Goal: Task Accomplishment & Management: Complete application form

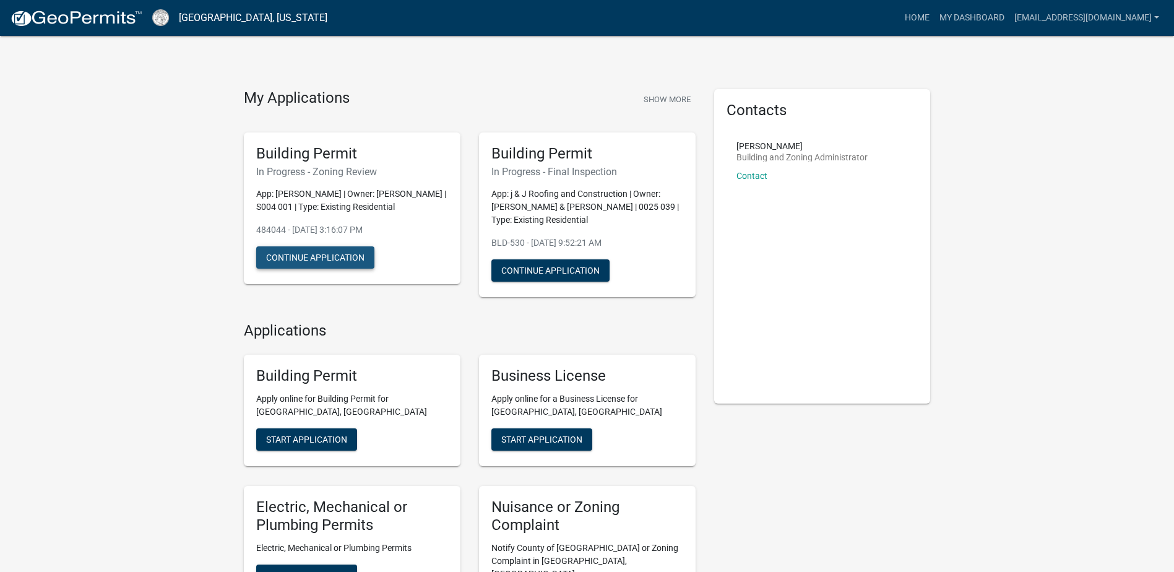
click at [301, 269] on button "Continue Application" at bounding box center [315, 257] width 118 height 22
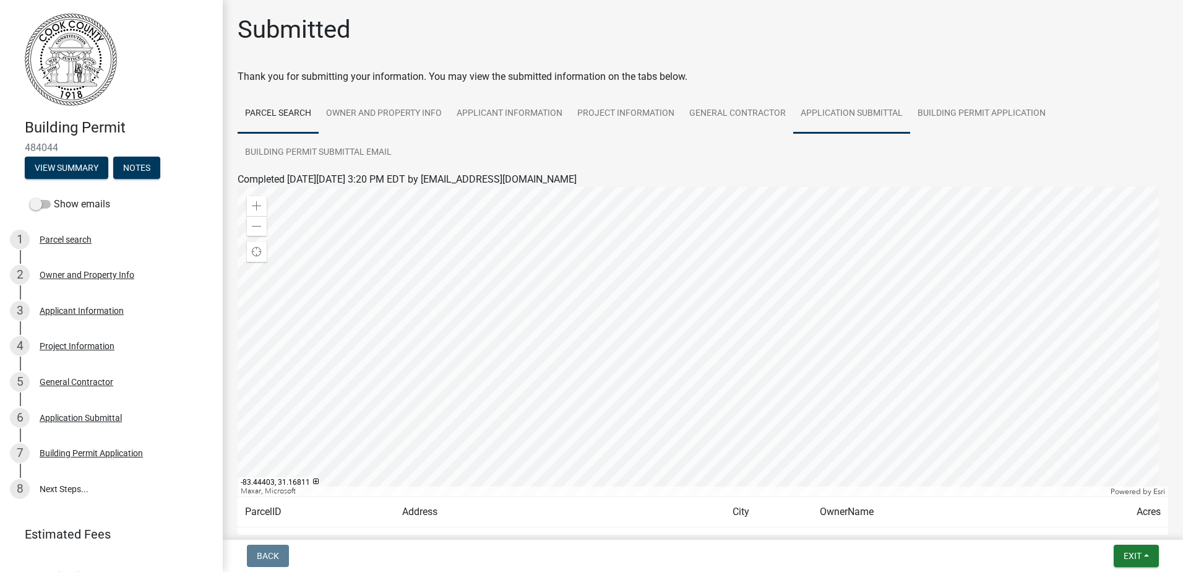
click at [831, 108] on link "Application Submittal" at bounding box center [851, 114] width 117 height 40
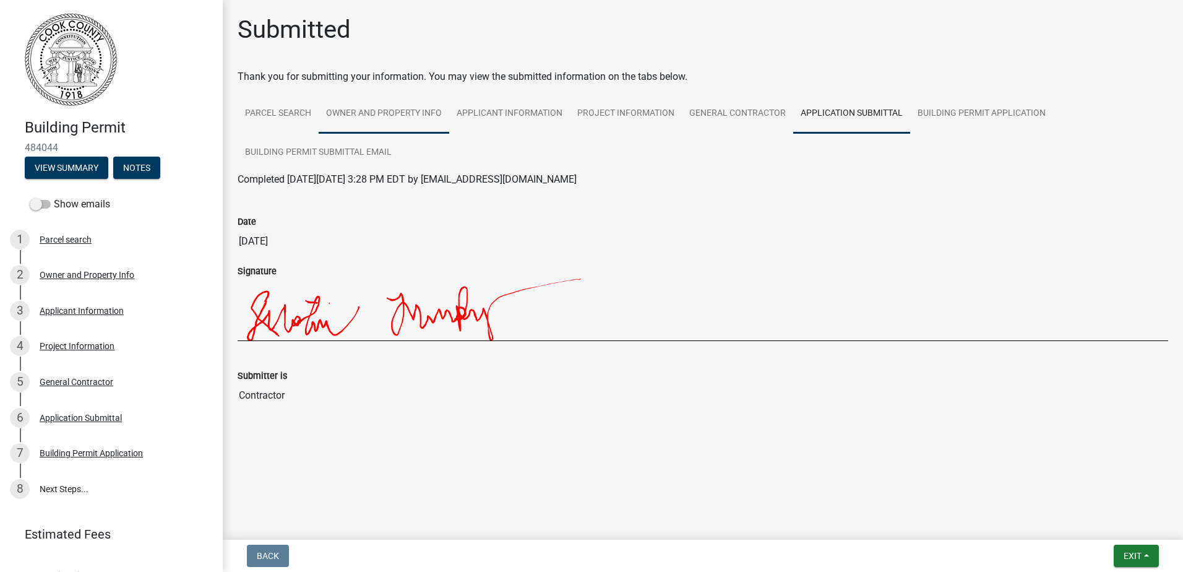
click at [362, 113] on link "Owner and Property Info" at bounding box center [384, 114] width 131 height 40
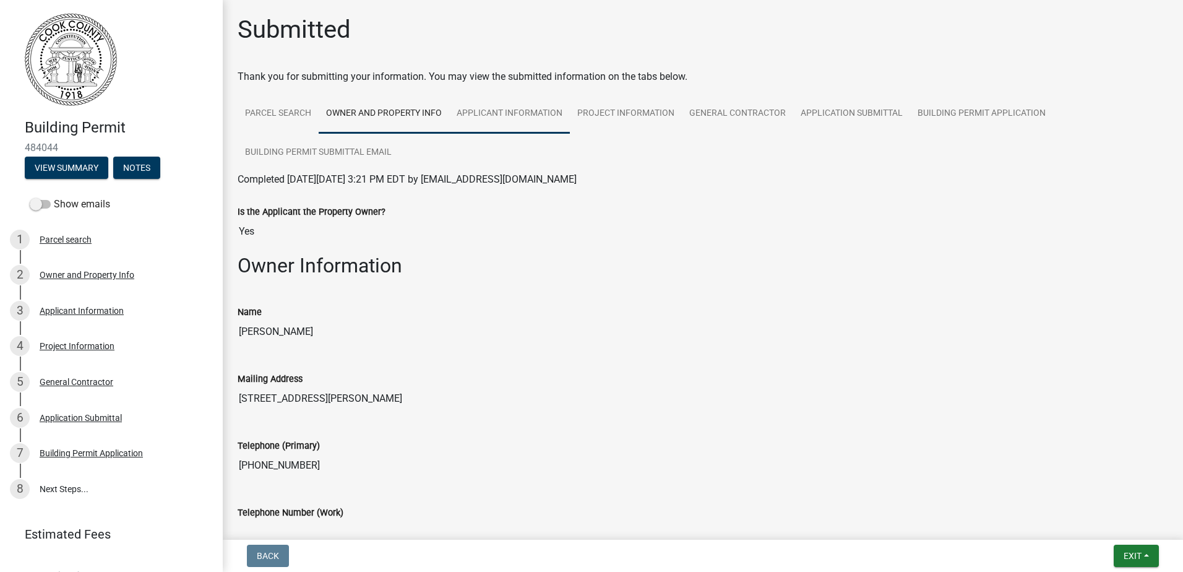
click at [523, 113] on link "Applicant Information" at bounding box center [509, 114] width 121 height 40
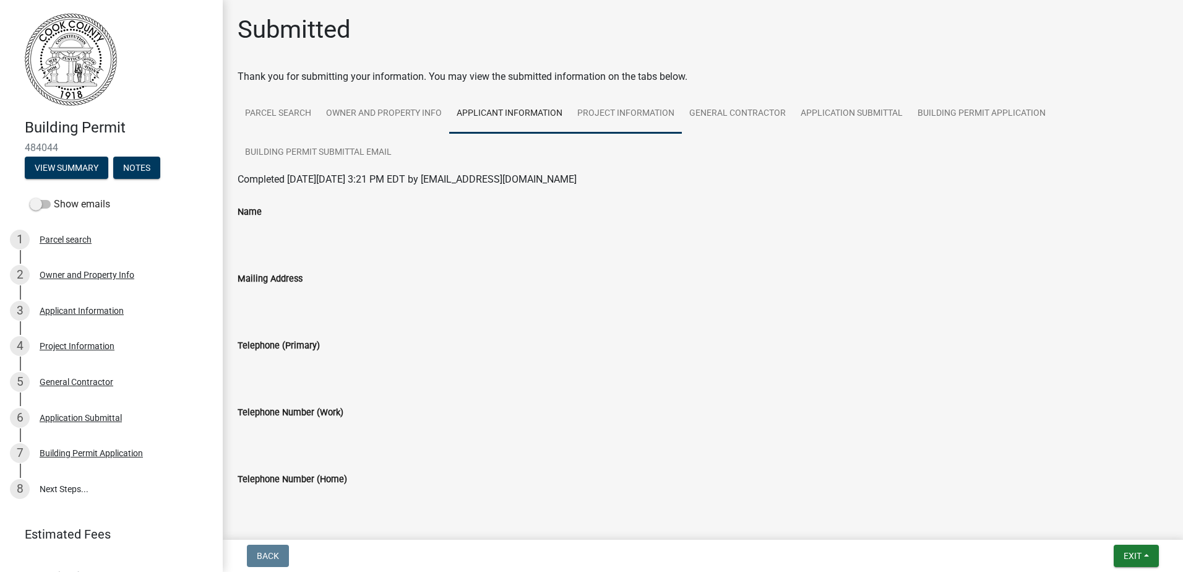
click at [612, 108] on link "Project Information" at bounding box center [626, 114] width 112 height 40
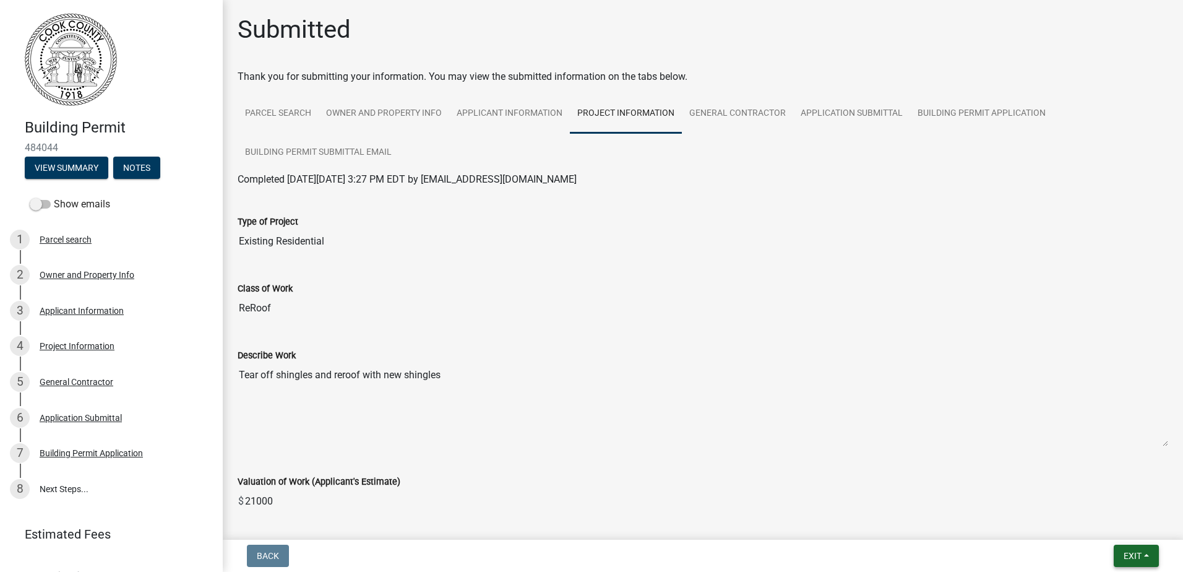
click at [1137, 558] on span "Exit" at bounding box center [1133, 556] width 18 height 10
click at [1102, 525] on button "Save & Exit" at bounding box center [1109, 524] width 99 height 30
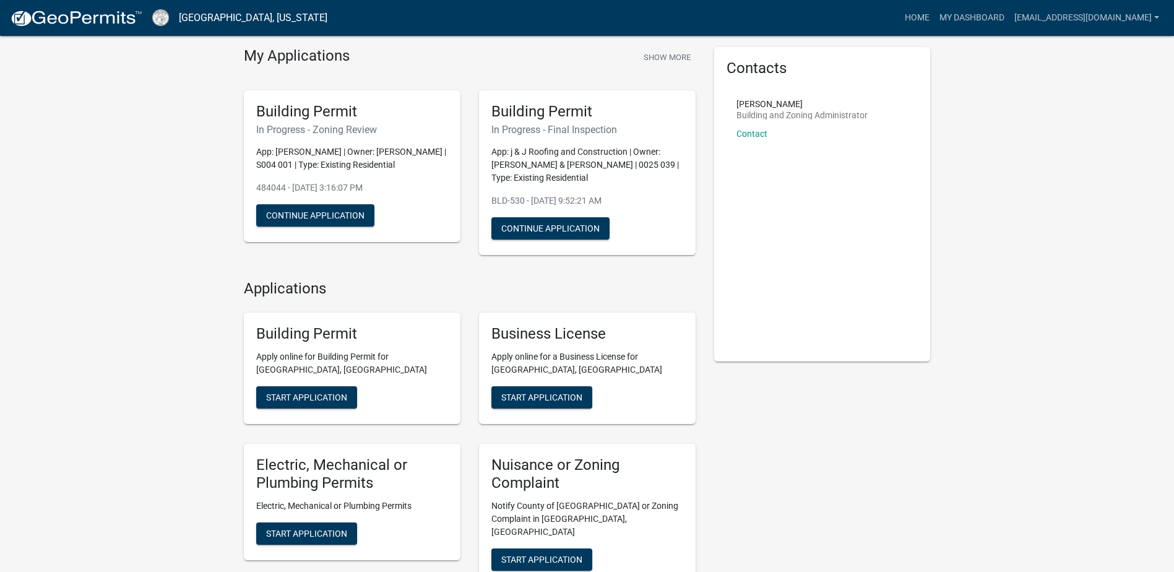
scroll to position [62, 0]
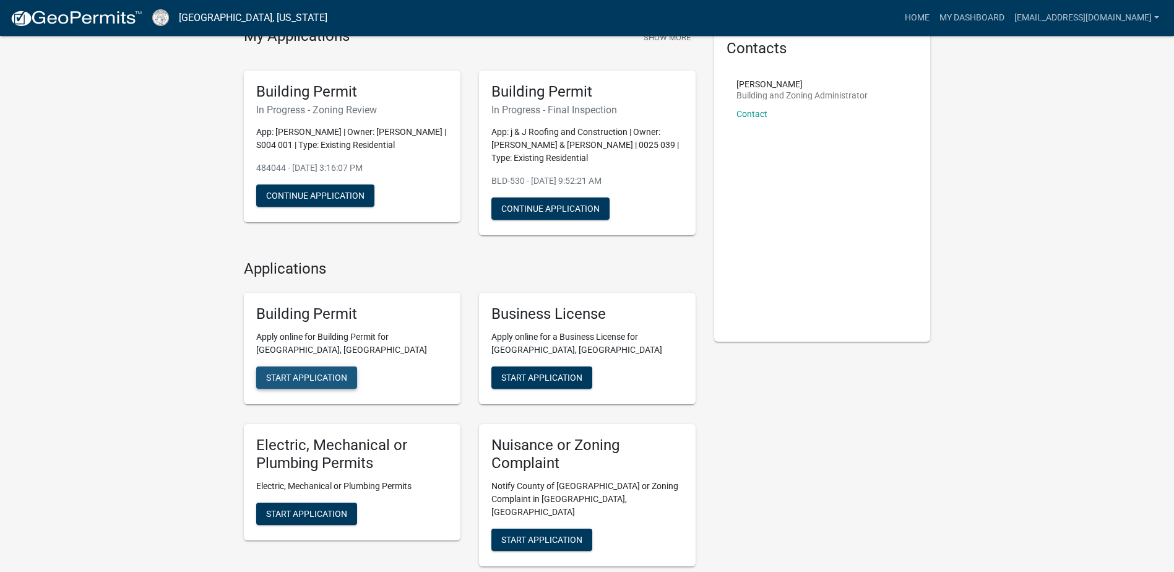
click at [298, 381] on span "Start Application" at bounding box center [306, 378] width 81 height 10
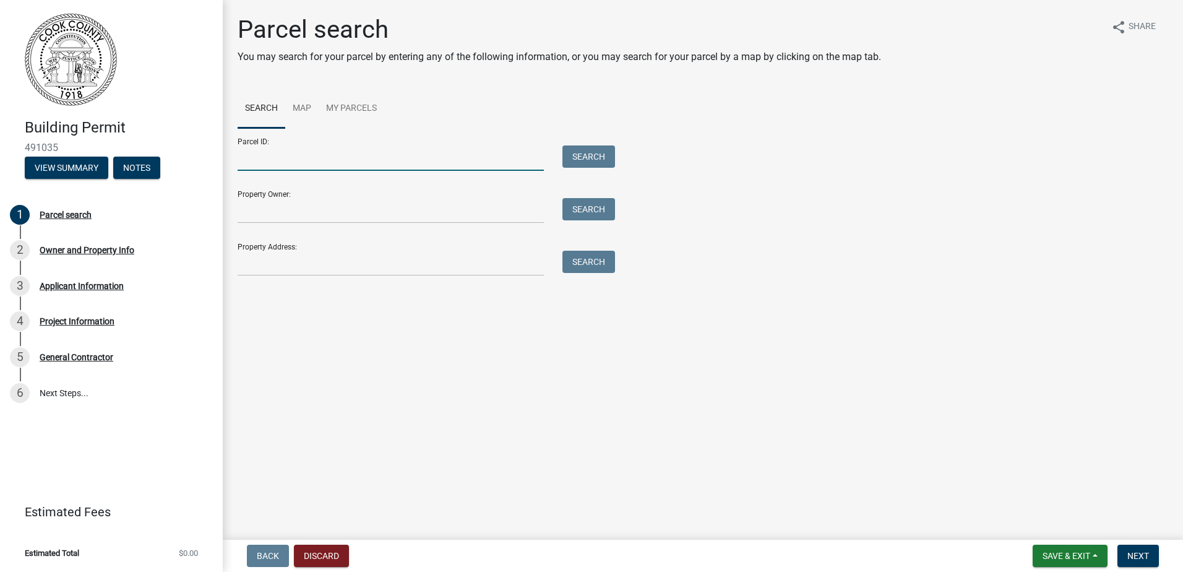
click at [279, 162] on input "Parcel ID:" at bounding box center [391, 157] width 306 height 25
type input "0062076"
click at [589, 156] on button "Search" at bounding box center [589, 156] width 53 height 22
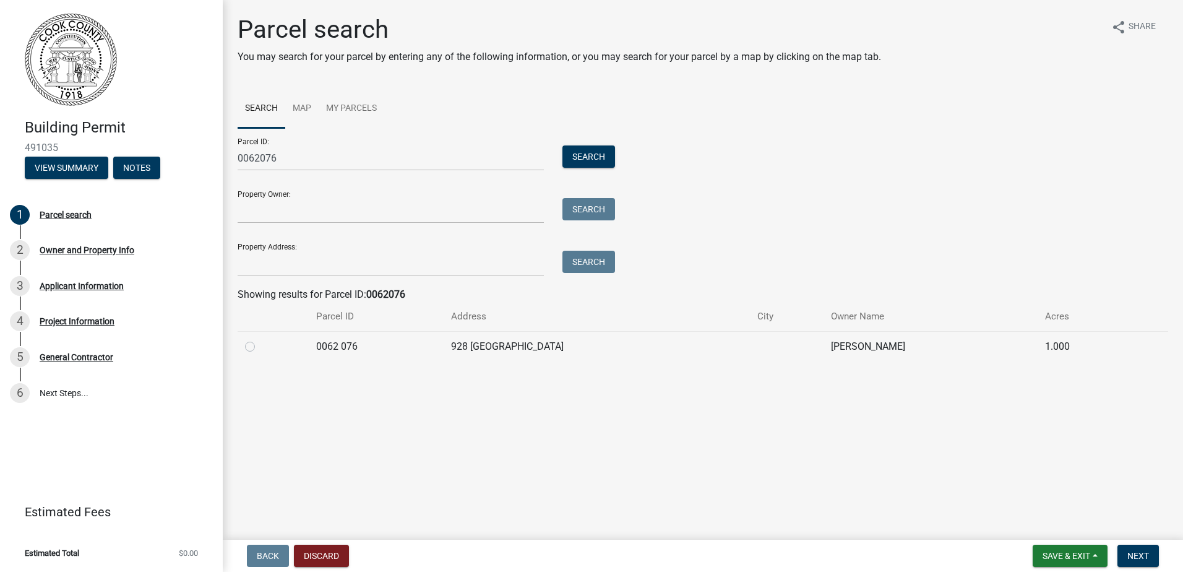
click at [260, 339] on label at bounding box center [260, 339] width 0 height 0
click at [260, 345] on 076 "radio" at bounding box center [264, 343] width 8 height 8
radio 076 "true"
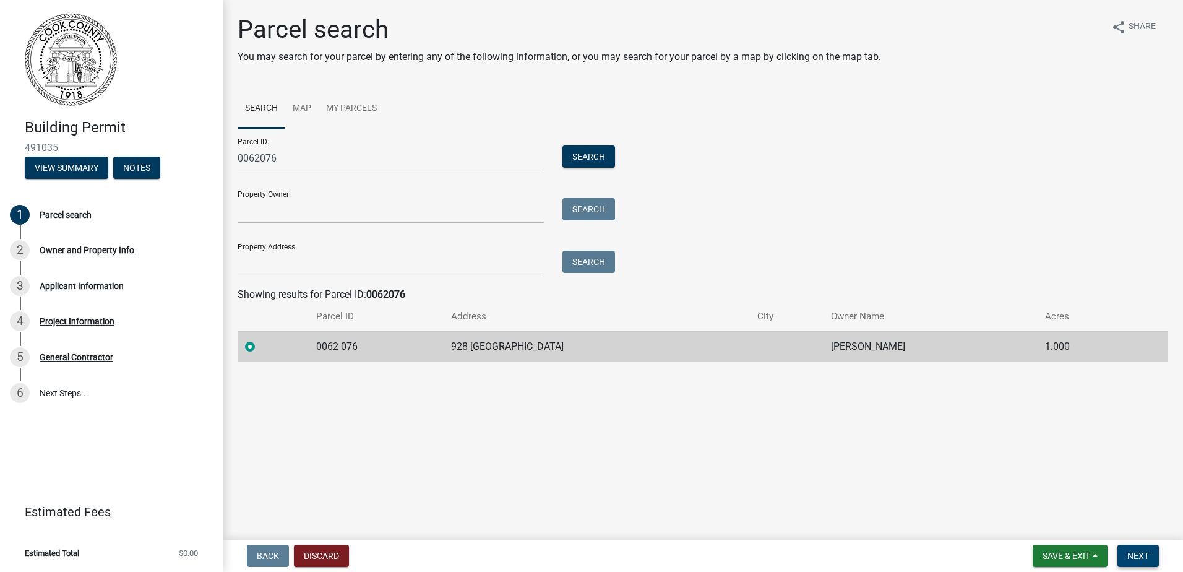
click at [1136, 554] on span "Next" at bounding box center [1139, 556] width 22 height 10
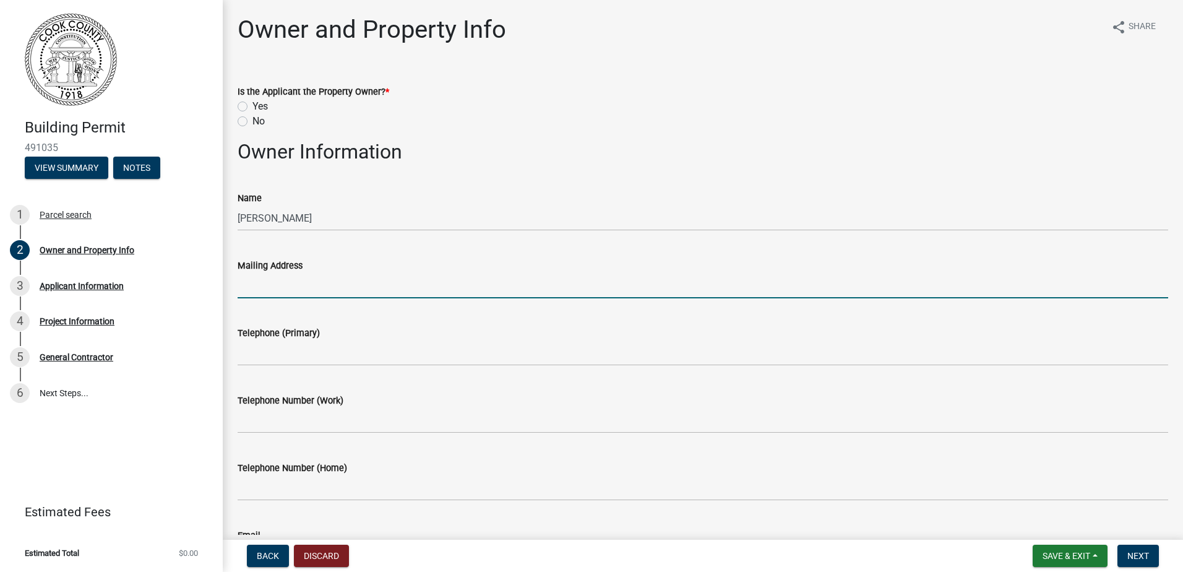
click at [282, 289] on input "Mailing Address" at bounding box center [703, 285] width 931 height 25
type input "[STREET_ADDRESS]"
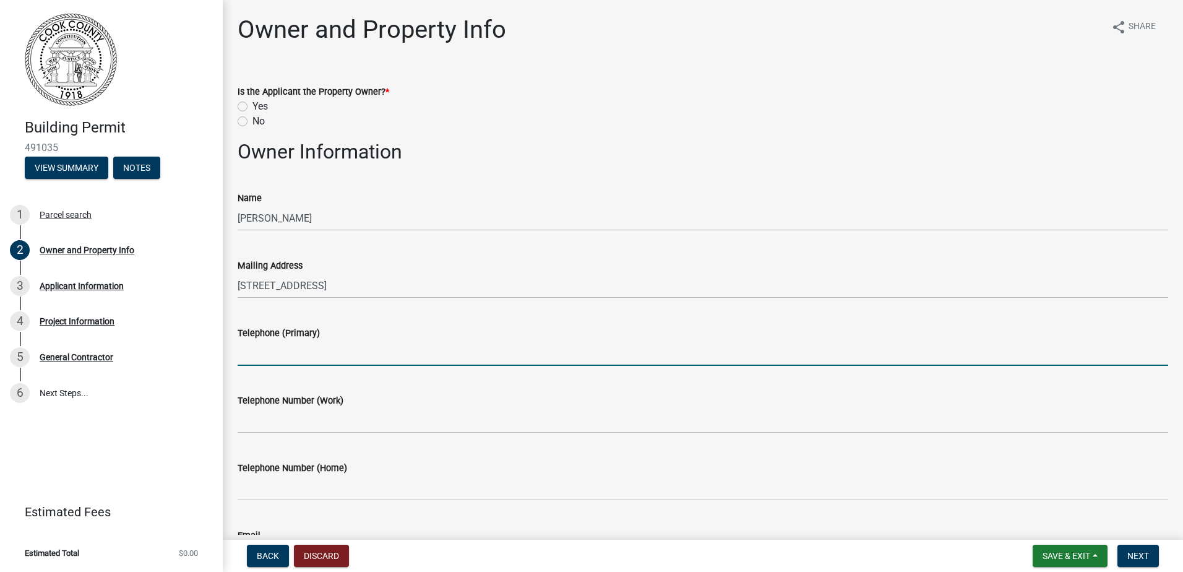
click at [326, 351] on input "Telephone (Primary)" at bounding box center [703, 352] width 931 height 25
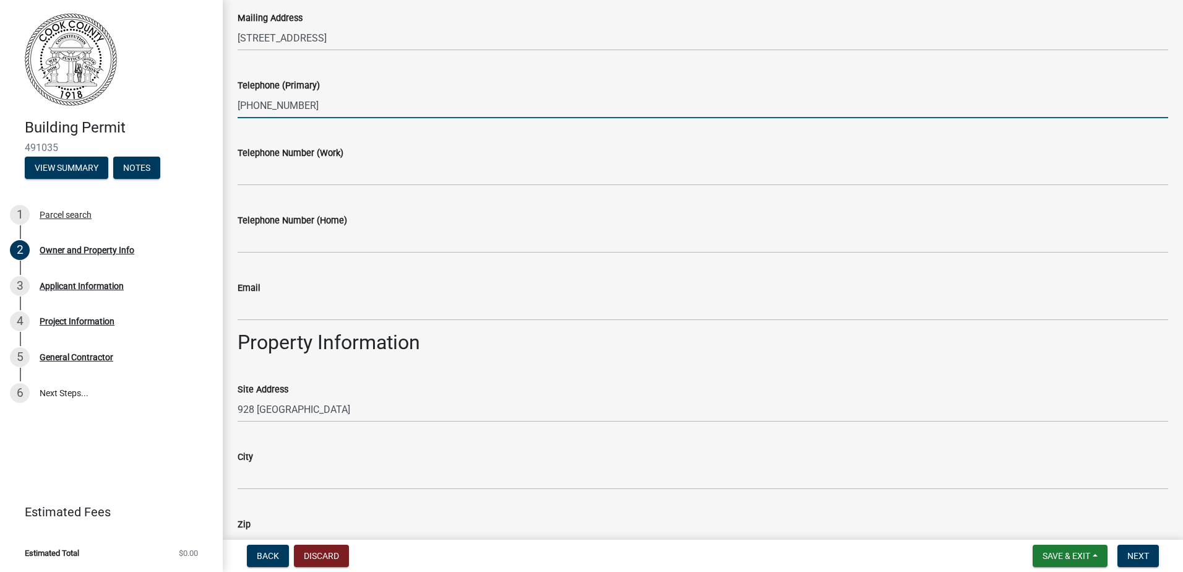
scroll to position [309, 0]
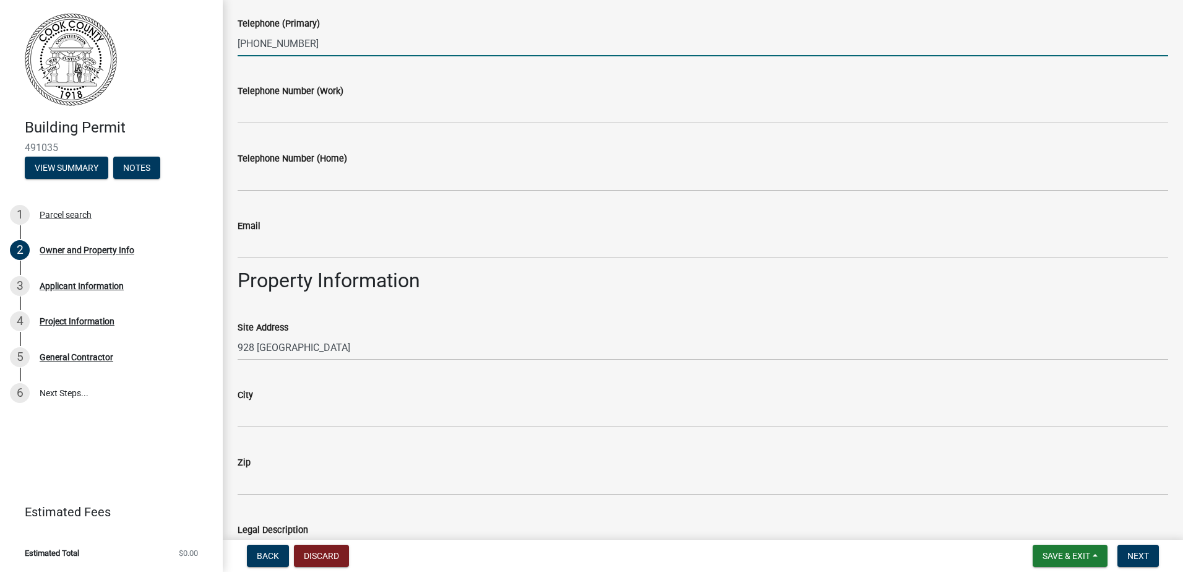
type input "[PHONE_NUMBER]"
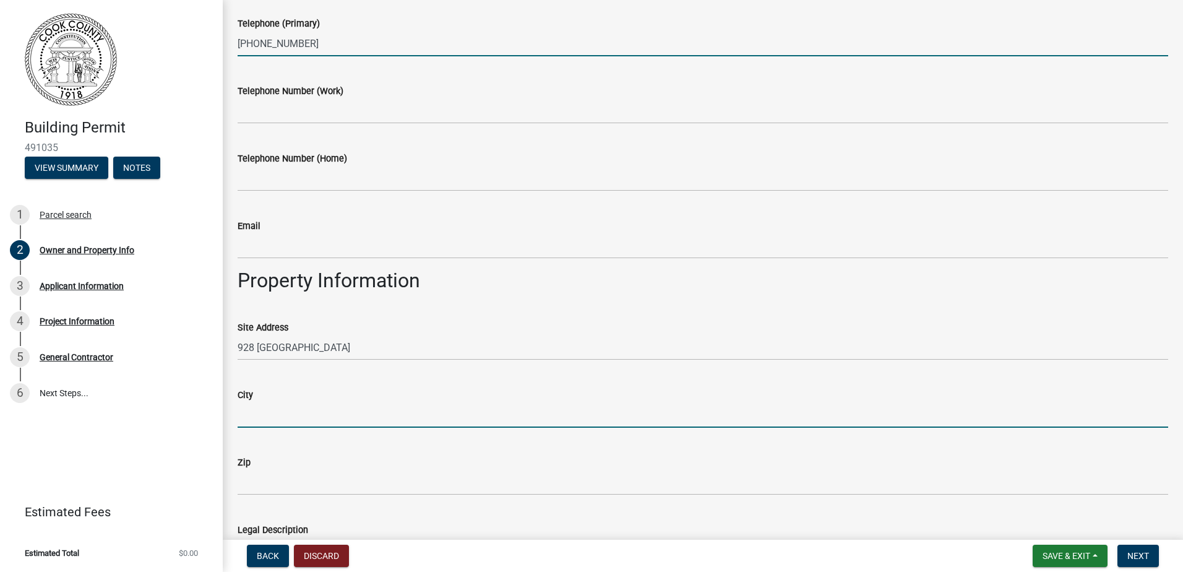
click at [338, 410] on input "City" at bounding box center [703, 414] width 931 height 25
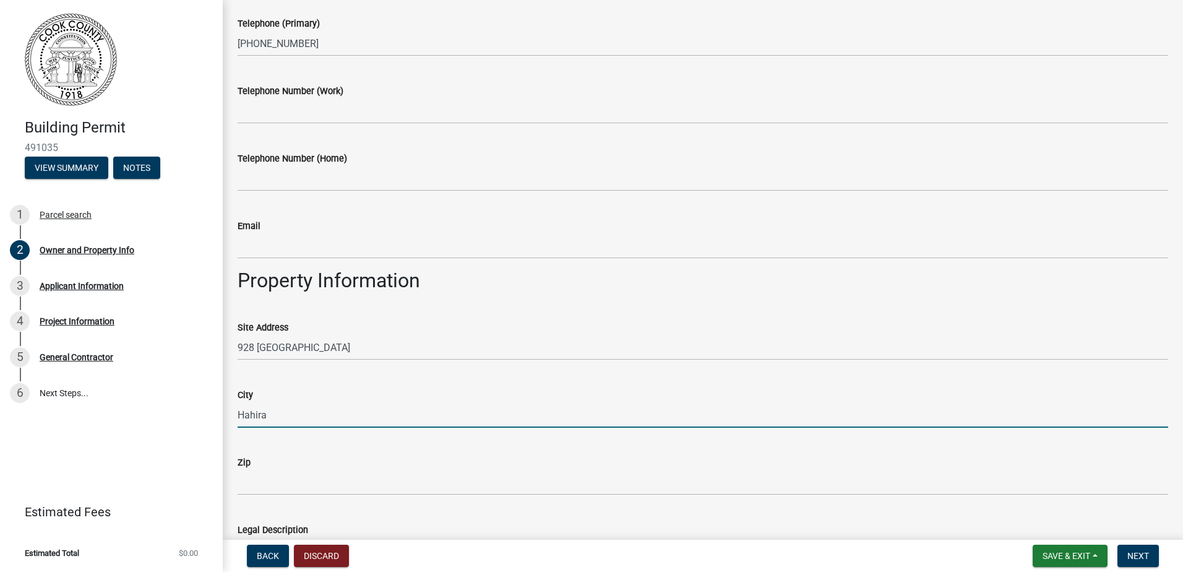
type input "Hahira, [GEOGRAPHIC_DATA]"
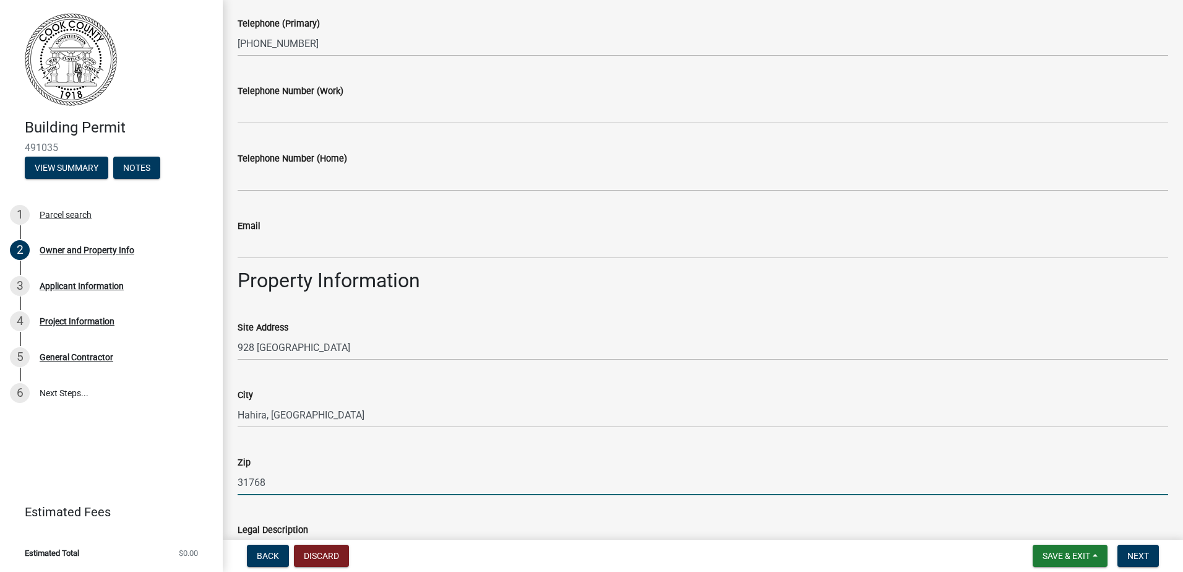
drag, startPoint x: 277, startPoint y: 482, endPoint x: 205, endPoint y: 497, distance: 74.0
click at [205, 497] on div "Building Permit 491035 View Summary Notes 1 Parcel search 2 Owner and Property …" at bounding box center [591, 286] width 1183 height 572
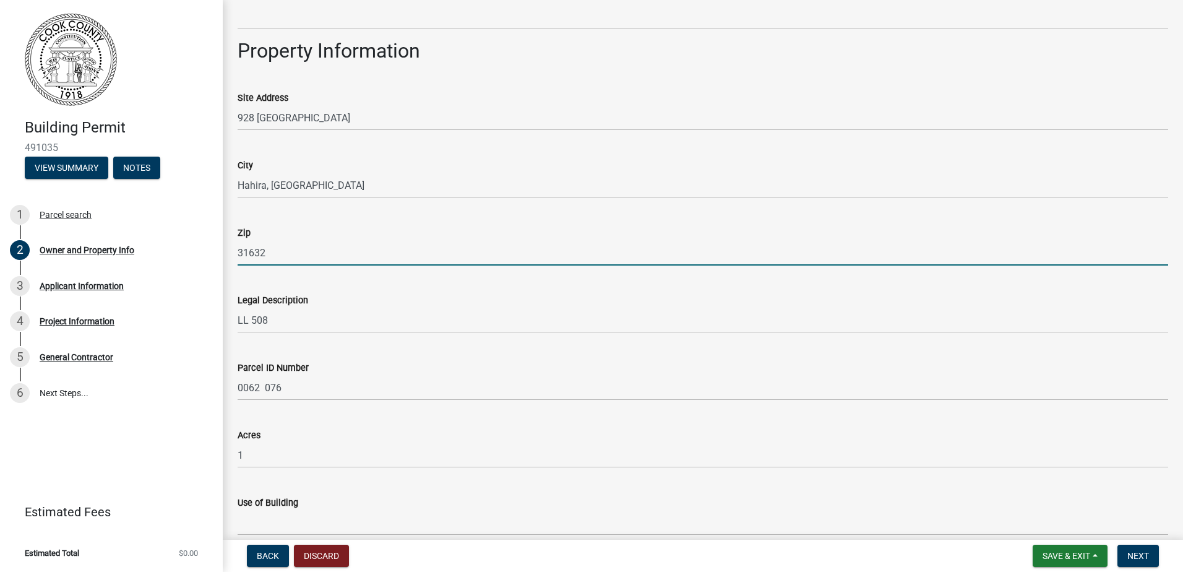
scroll to position [598, 0]
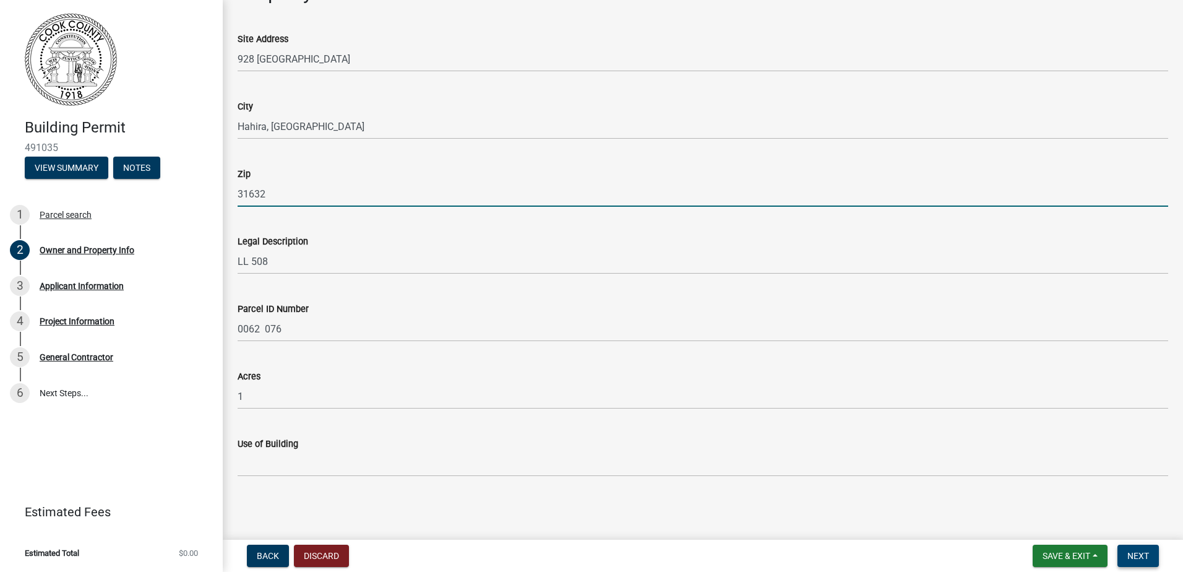
type input "31632"
click at [1138, 556] on span "Next" at bounding box center [1139, 556] width 22 height 10
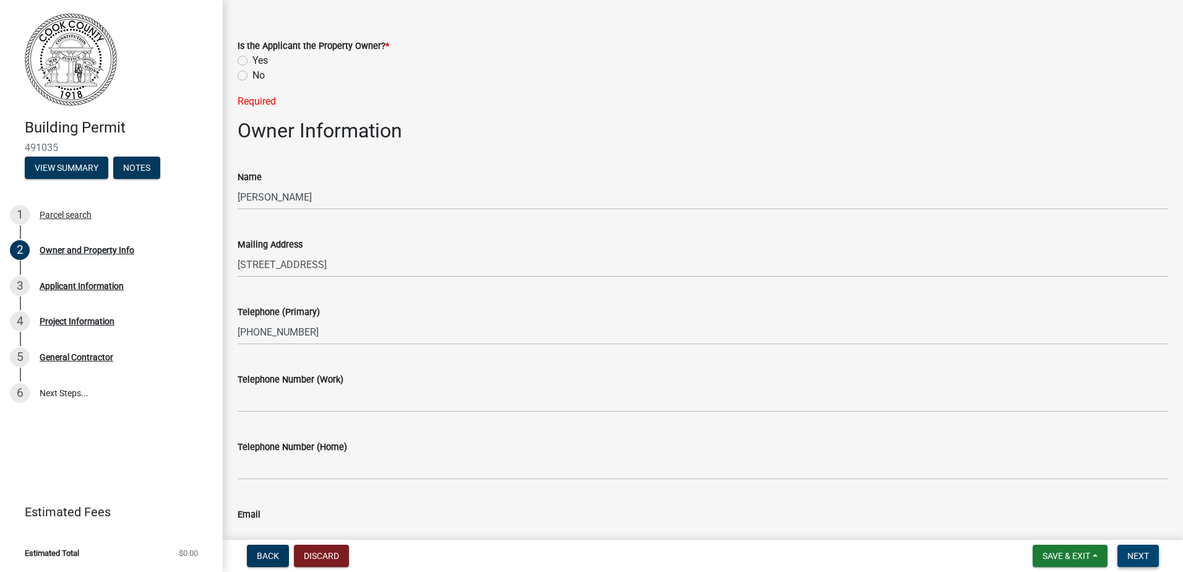
scroll to position [0, 0]
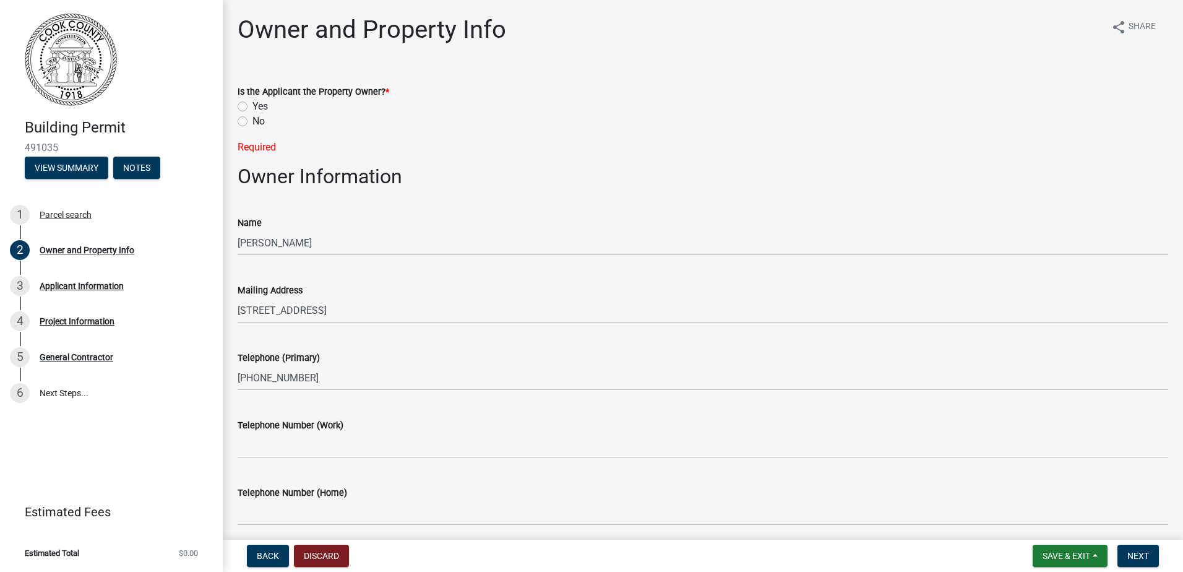
click at [253, 121] on label "No" at bounding box center [259, 121] width 12 height 15
click at [253, 121] on input "No" at bounding box center [257, 118] width 8 height 8
radio input "true"
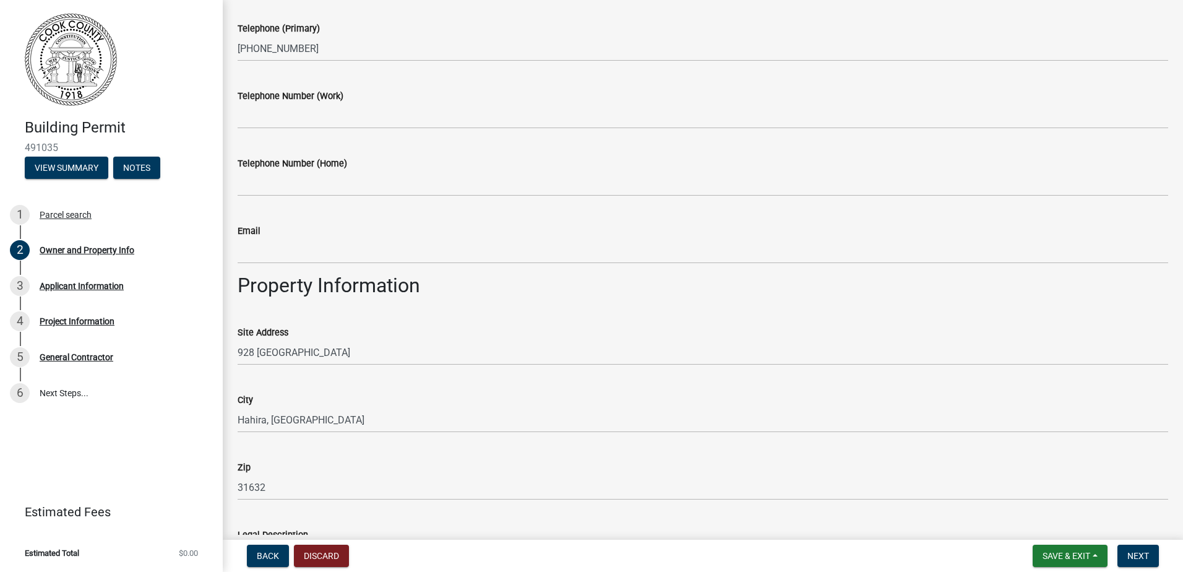
scroll to position [309, 0]
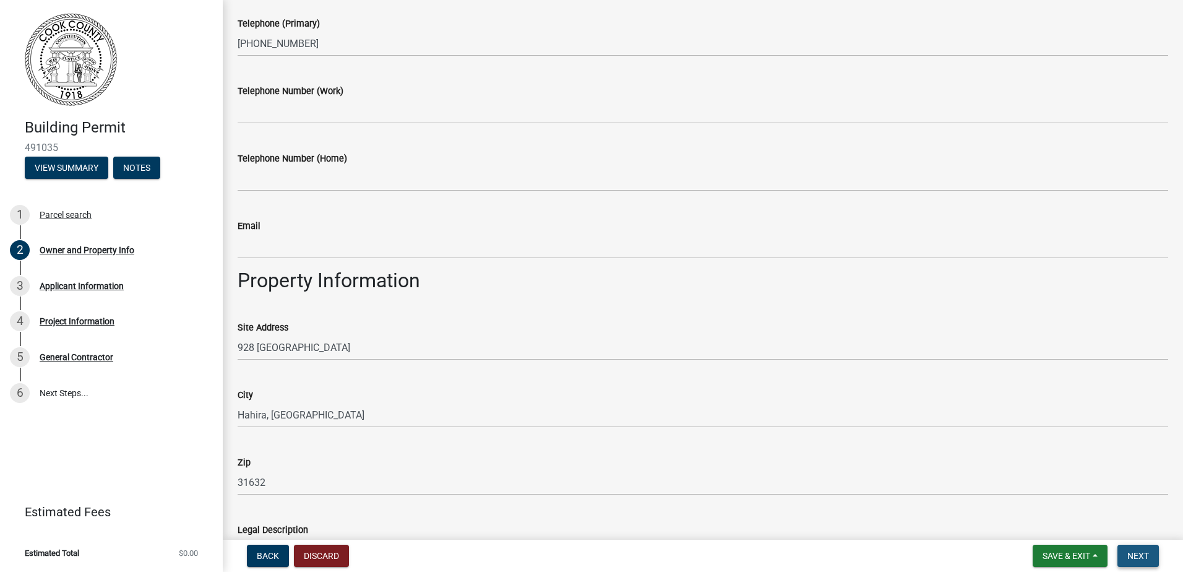
click at [1134, 556] on span "Next" at bounding box center [1139, 556] width 22 height 10
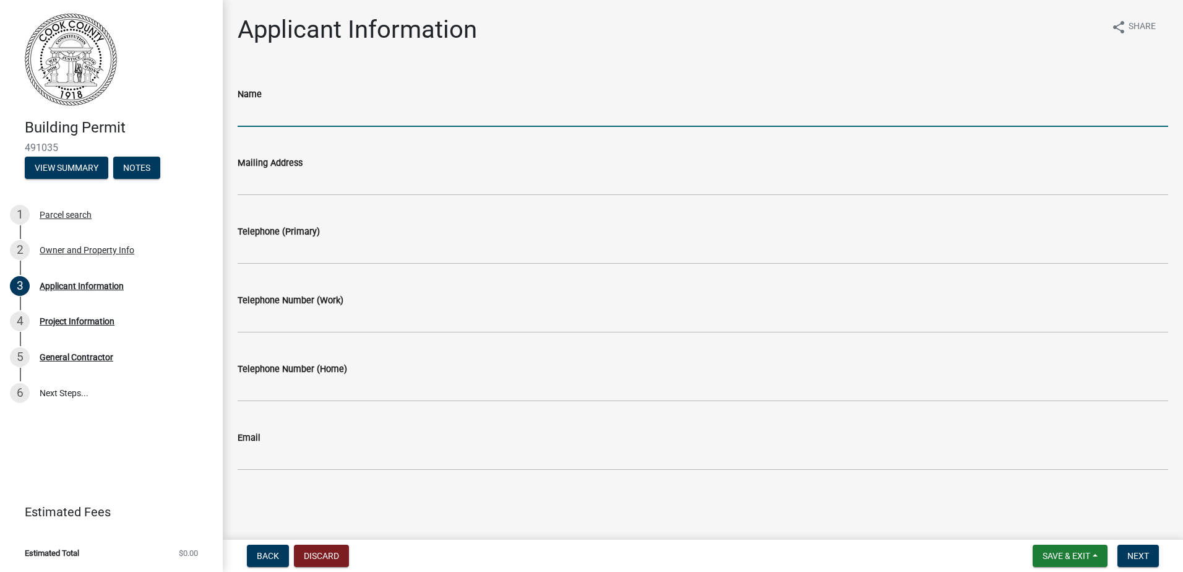
click at [256, 113] on input "Name" at bounding box center [703, 114] width 931 height 25
type input "j & J Roofing and Construction"
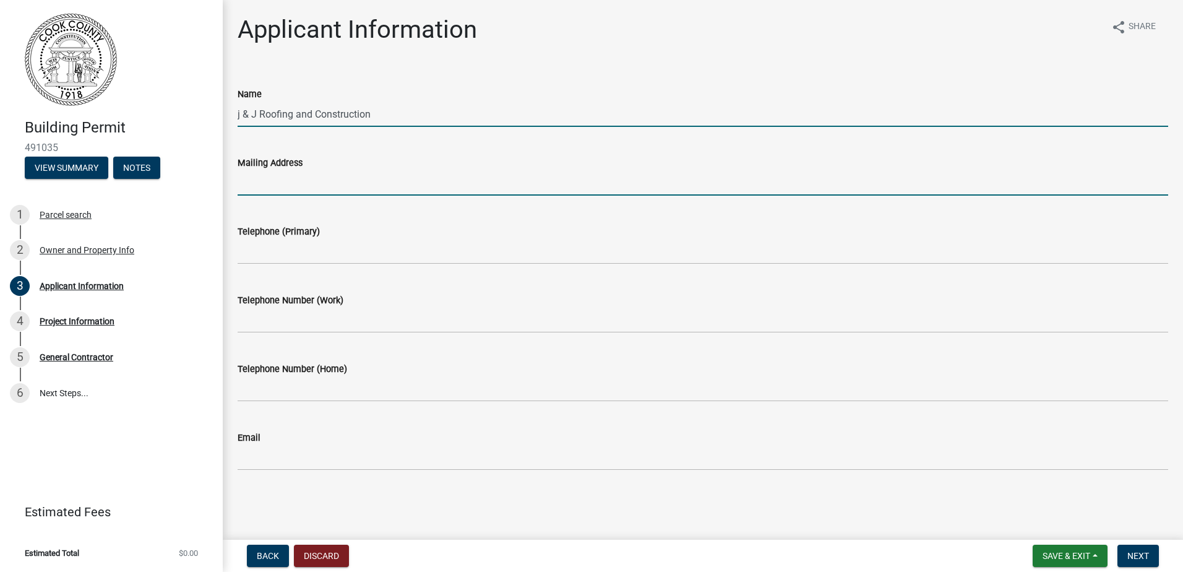
type input "[STREET_ADDRESS]"
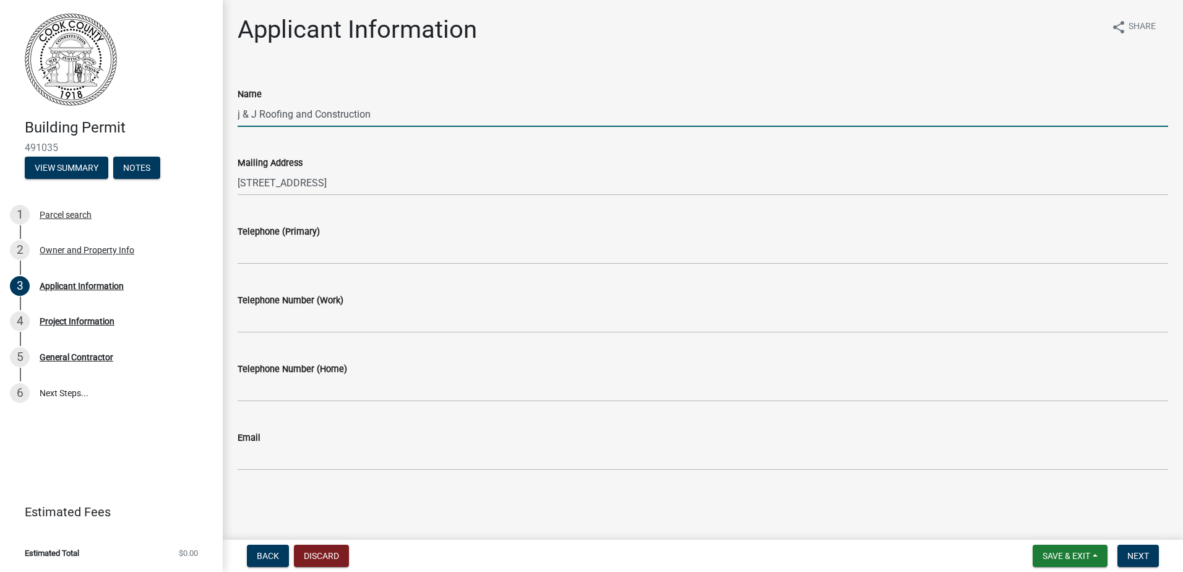
type input "2294561156"
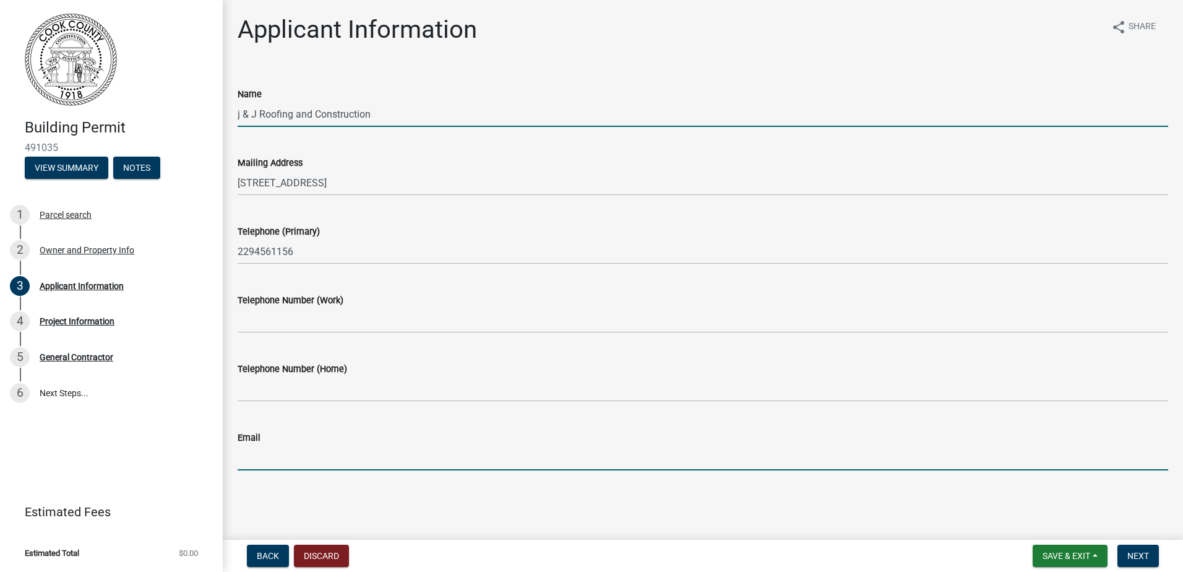
type input "[EMAIL_ADDRESS][DOMAIN_NAME]"
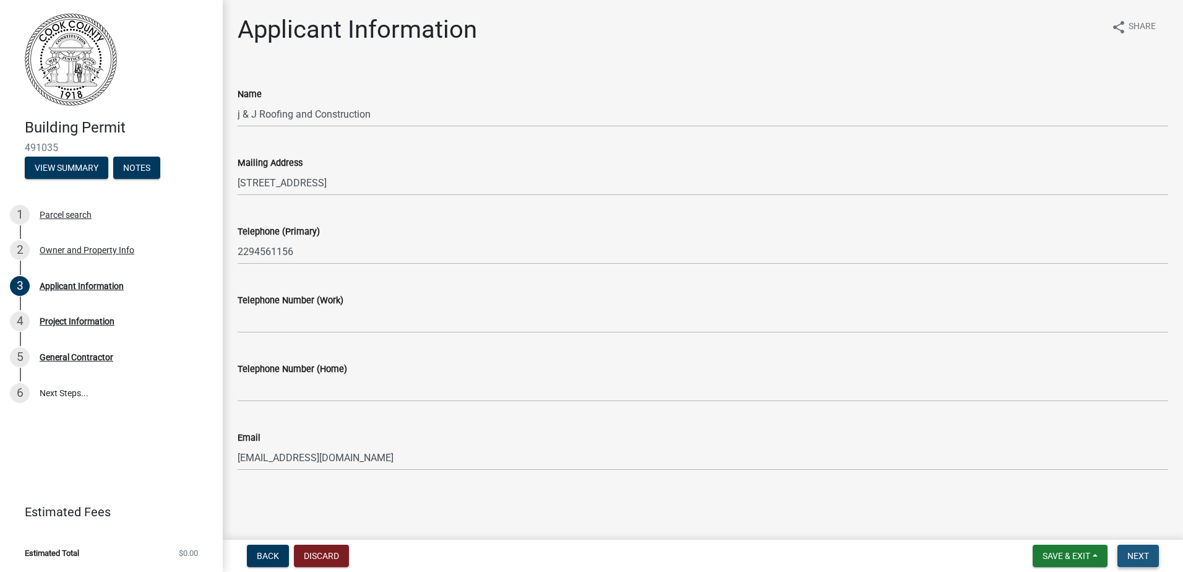
click at [1146, 551] on span "Next" at bounding box center [1139, 556] width 22 height 10
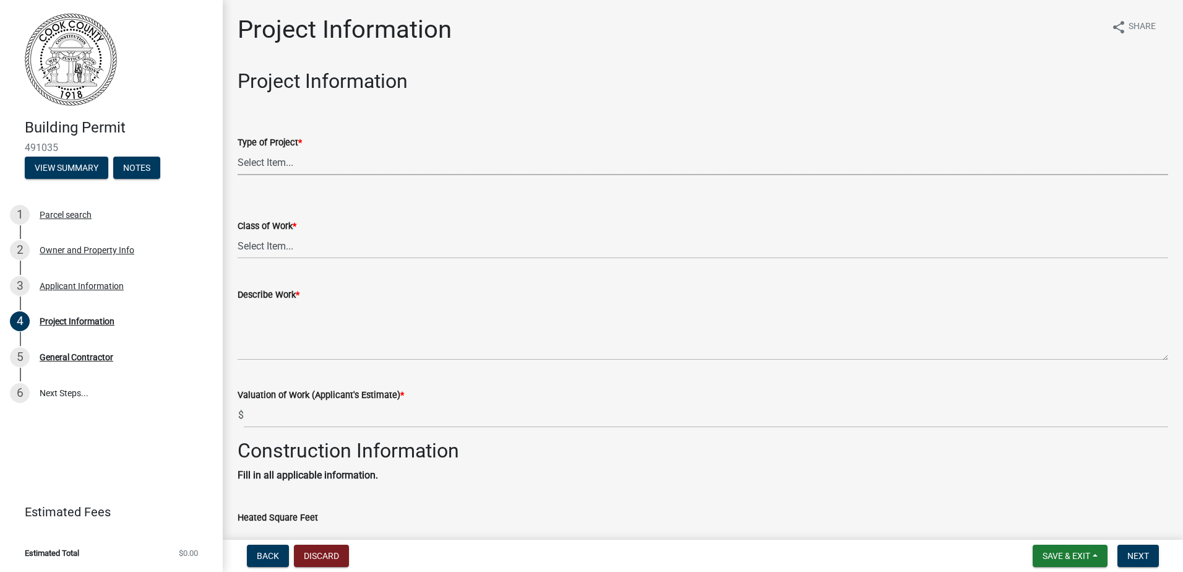
click at [272, 159] on select "Select Item... Manufactured Home New Single Family New Multi-Family New Commerc…" at bounding box center [703, 162] width 931 height 25
click at [238, 150] on select "Select Item... Manufactured Home New Single Family New Multi-Family New Commerc…" at bounding box center [703, 162] width 931 height 25
select select "4b7d28f2-ad6d-4146-a007-9cde64d4e27b"
click at [302, 139] on span "*" at bounding box center [300, 142] width 4 height 11
click at [303, 150] on select "Select Item... Manufactured Home New Single Family New Multi-Family New Commerc…" at bounding box center [703, 162] width 931 height 25
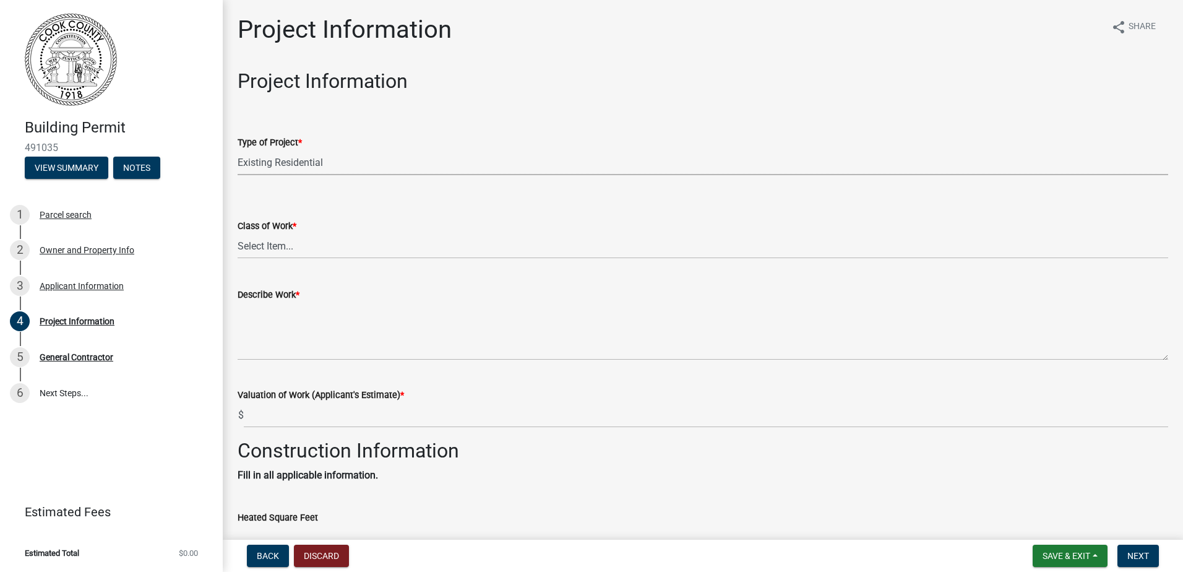
click at [301, 141] on span "*" at bounding box center [300, 142] width 4 height 11
click at [301, 150] on select "Select Item... Manufactured Home New Single Family New Multi-Family New Commerc…" at bounding box center [703, 162] width 931 height 25
click at [282, 144] on label "Type of Project *" at bounding box center [270, 143] width 64 height 9
click at [282, 150] on select "Select Item... Manufactured Home New Single Family New Multi-Family New Commerc…" at bounding box center [703, 162] width 931 height 25
click at [287, 243] on select "Select Item... Addition Alteration Demolish Erect Move Relocate Repair ReRoof" at bounding box center [703, 245] width 931 height 25
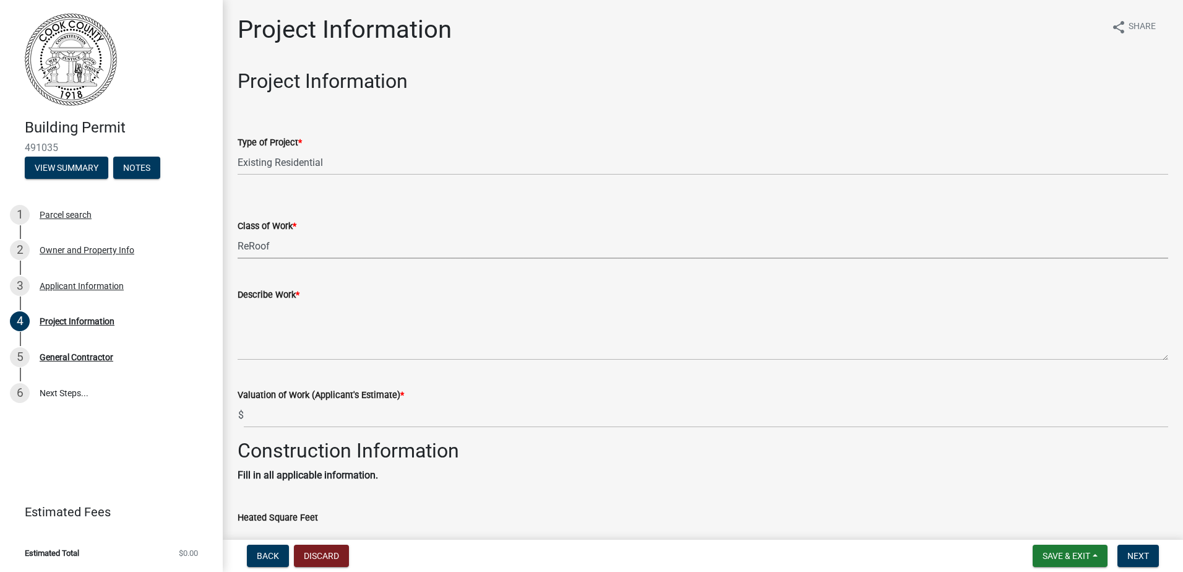
click at [238, 233] on select "Select Item... Addition Alteration Demolish Erect Move Relocate Repair ReRoof" at bounding box center [703, 245] width 931 height 25
select select "279cb656-ce12-45ba-a673-6b4d84e9f3a3"
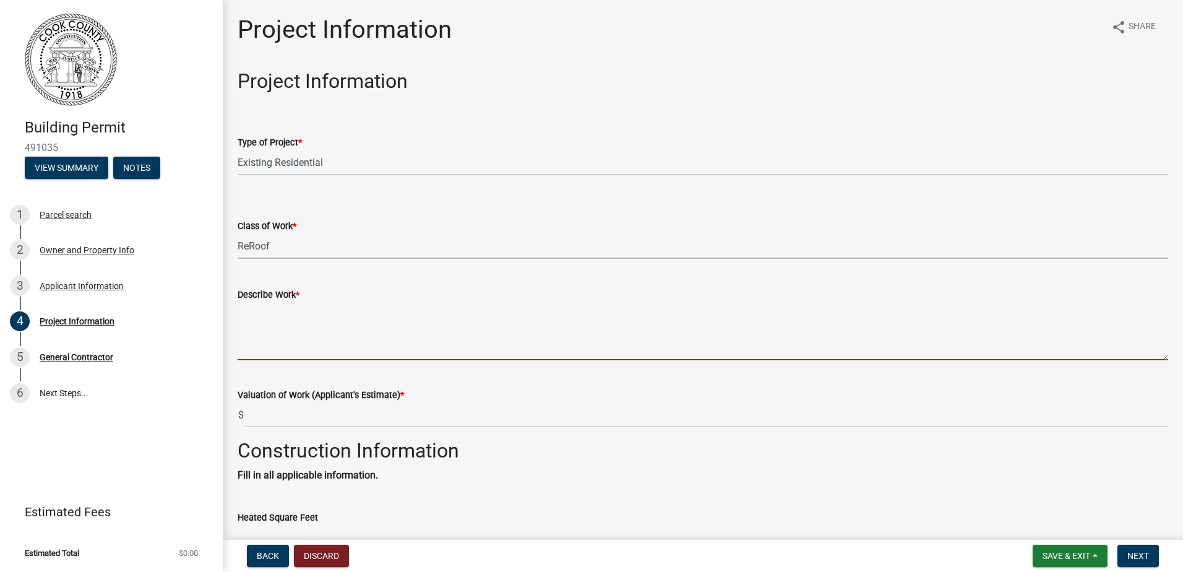
click at [271, 347] on textarea "Describe Work *" at bounding box center [703, 331] width 931 height 58
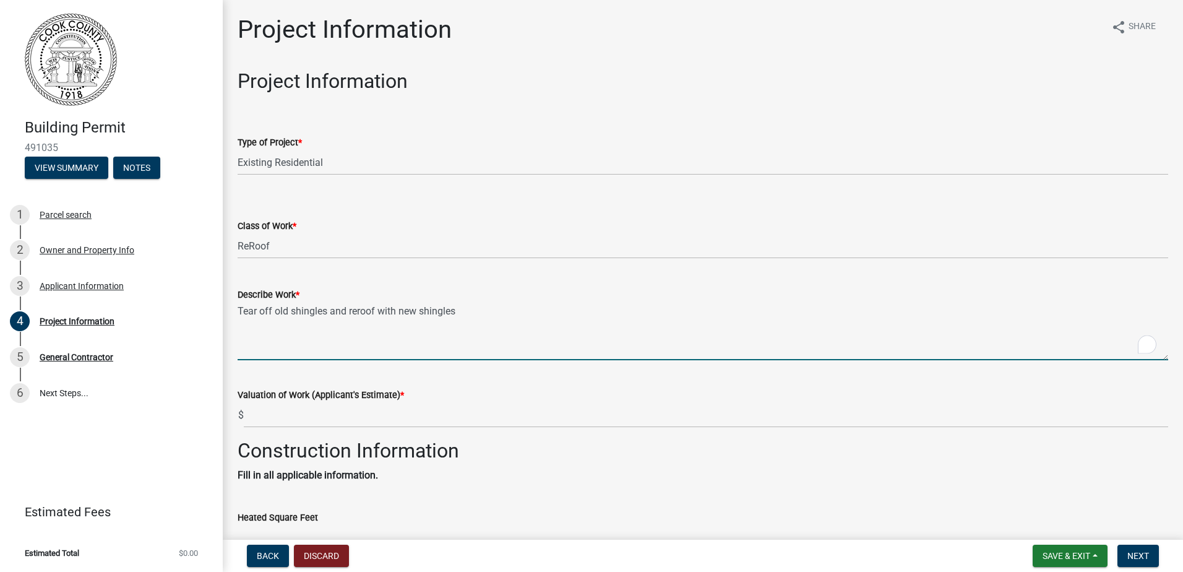
type textarea "Tear off old shingles and reroof with new shingles"
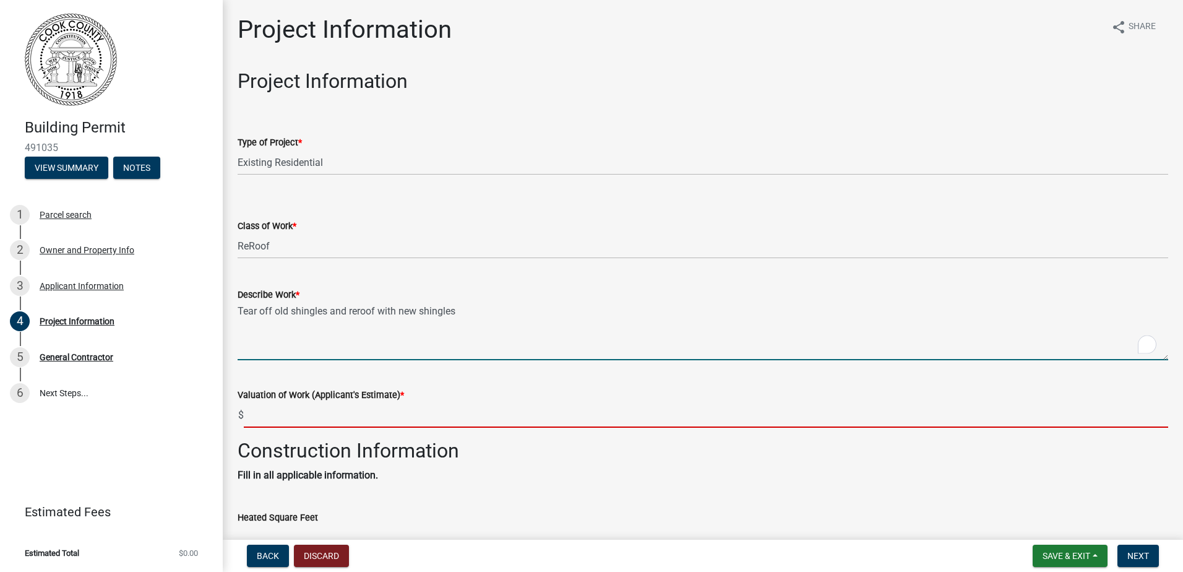
click at [328, 421] on input "text" at bounding box center [706, 414] width 925 height 25
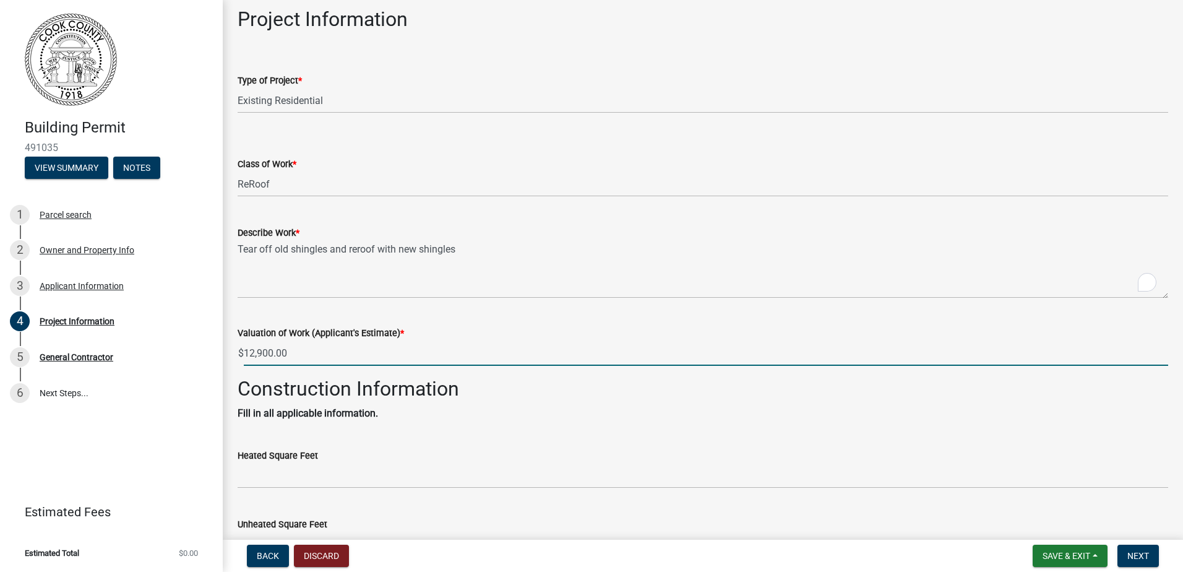
scroll to position [124, 0]
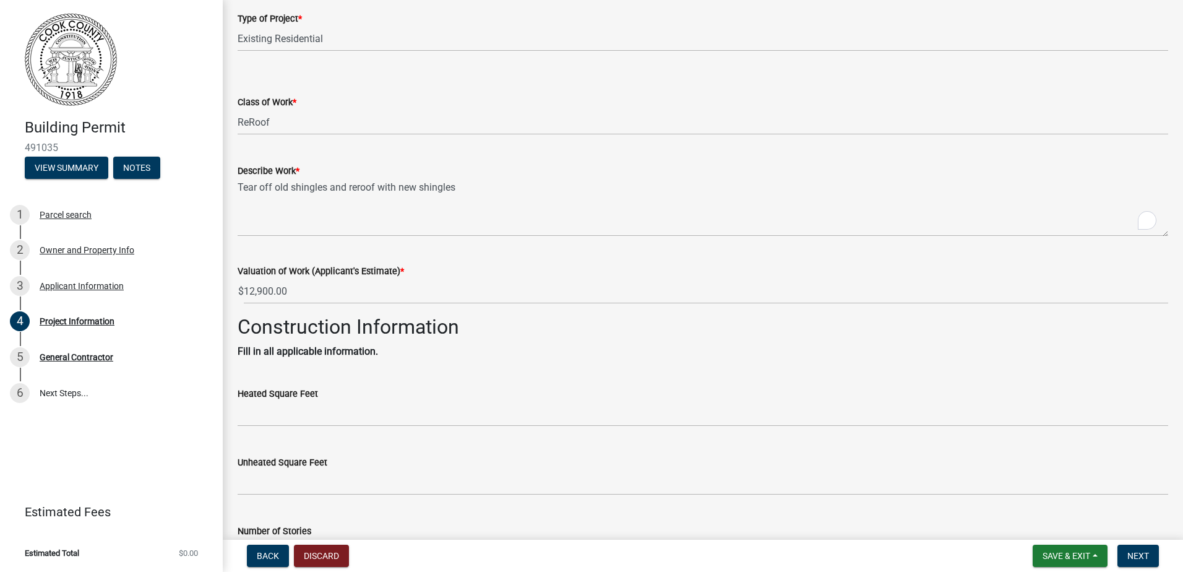
type input "12900"
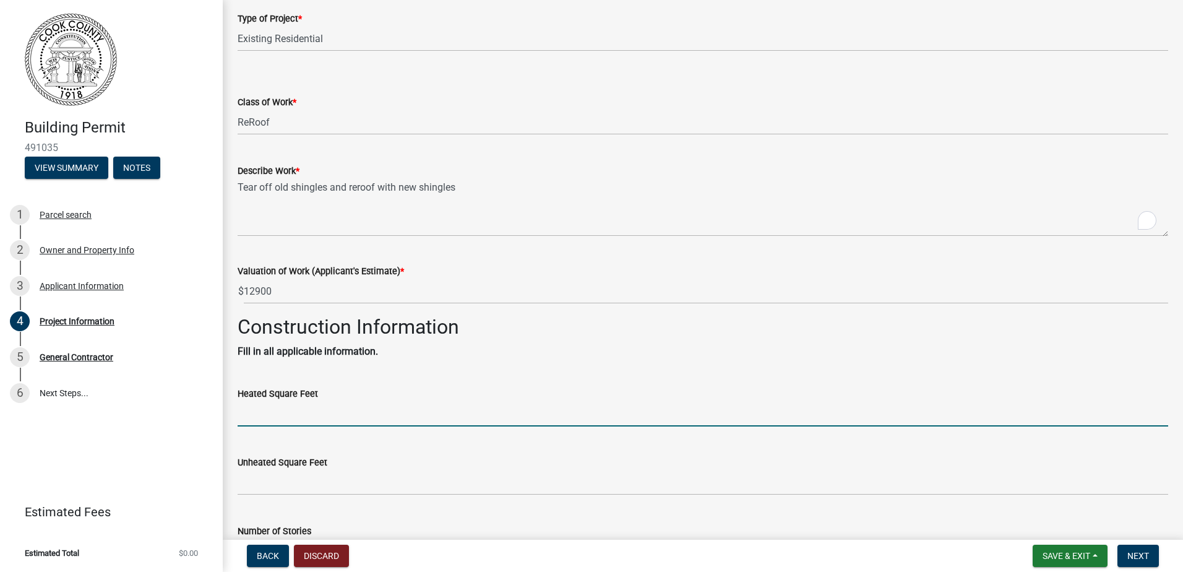
click at [288, 412] on input "text" at bounding box center [703, 413] width 931 height 25
type input "1698"
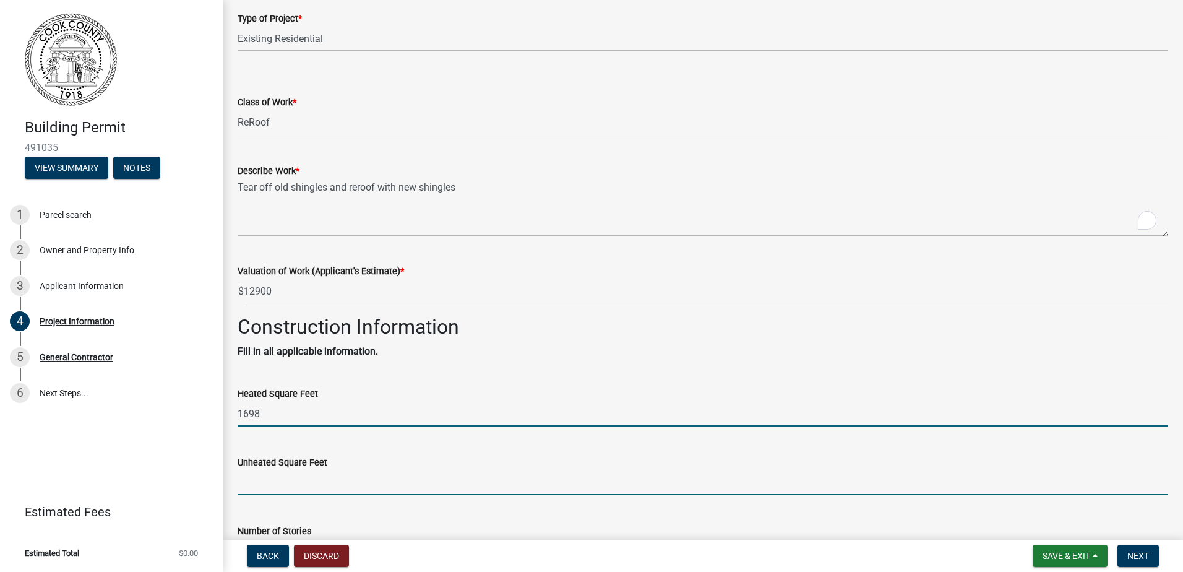
click at [267, 486] on input "text" at bounding box center [703, 482] width 931 height 25
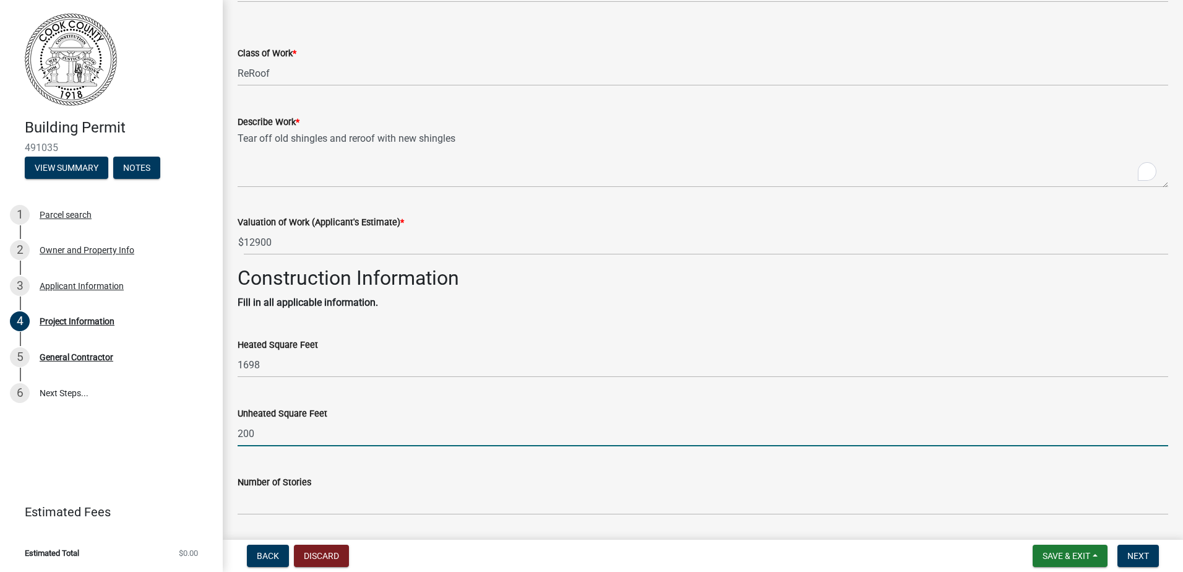
scroll to position [248, 0]
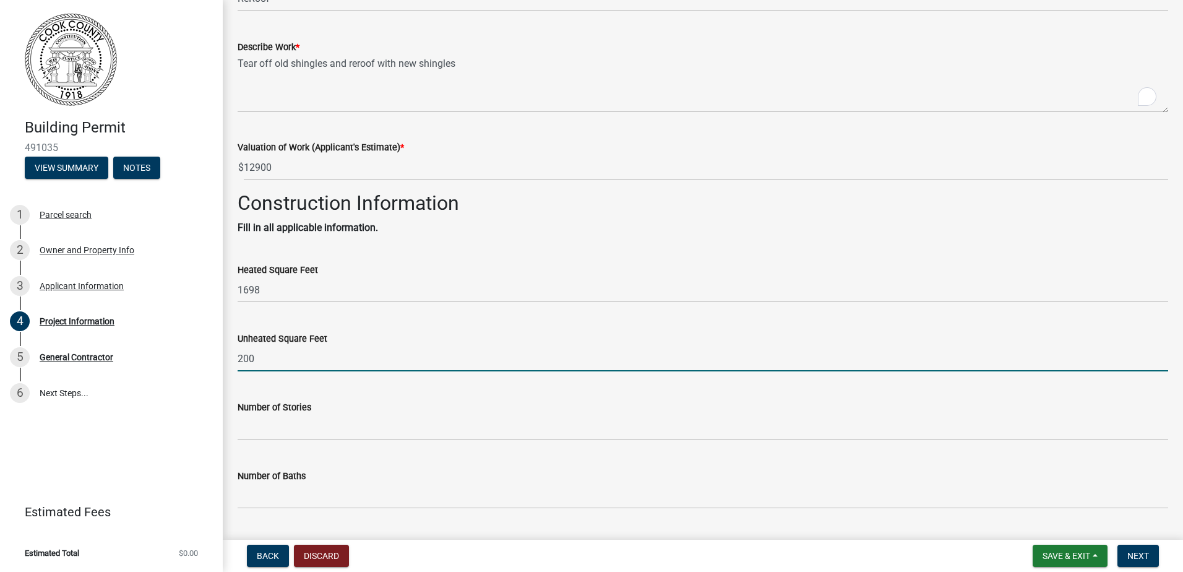
type input "200"
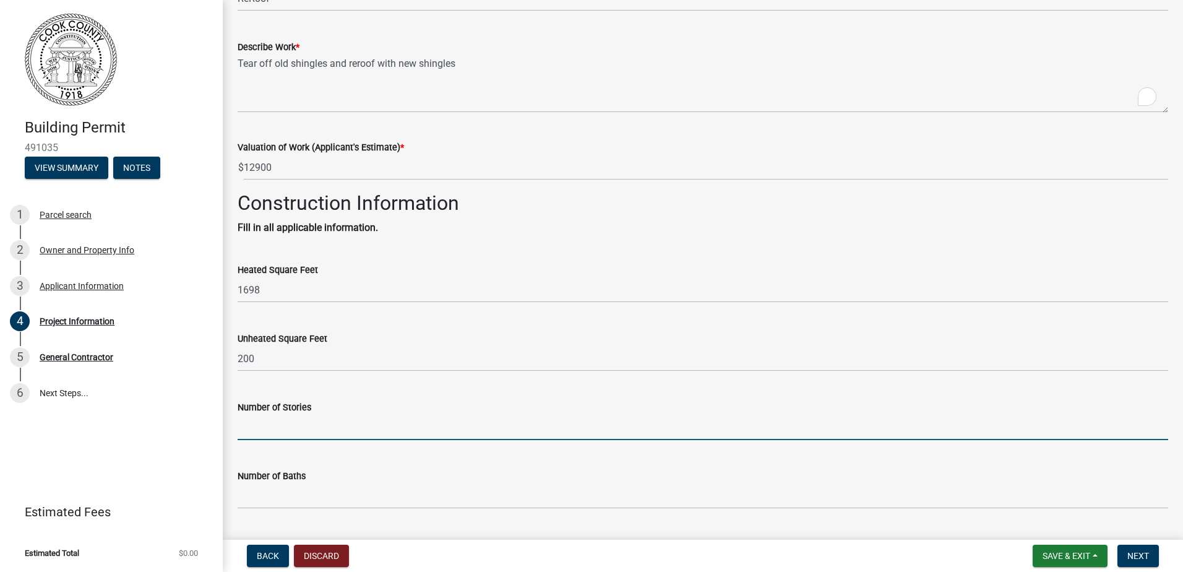
click at [267, 429] on input "text" at bounding box center [703, 427] width 931 height 25
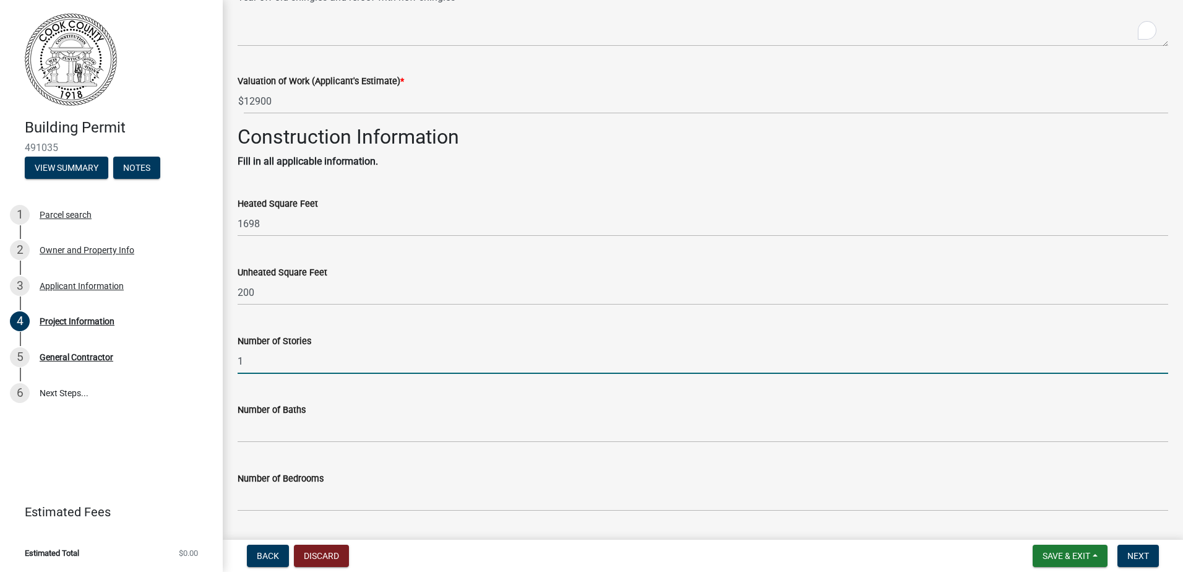
scroll to position [371, 0]
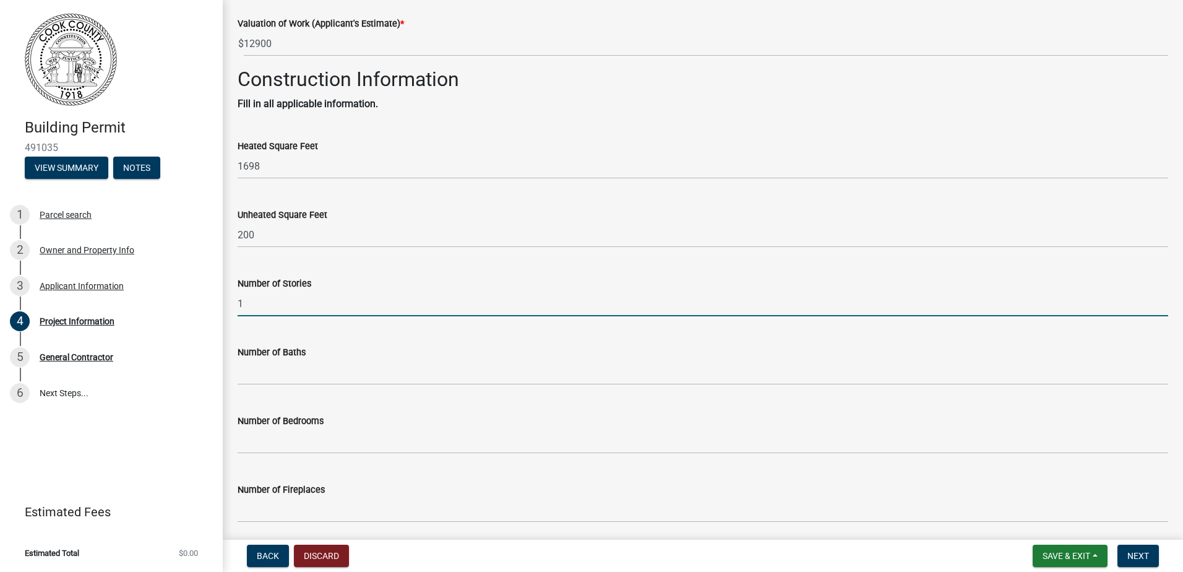
type input "1"
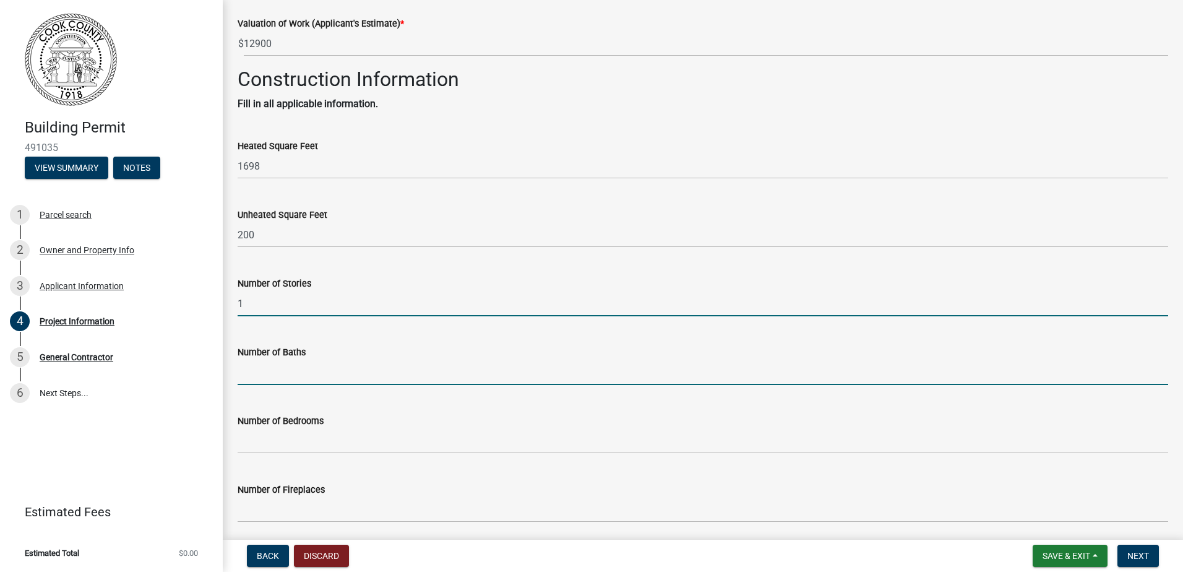
click at [286, 366] on input "text" at bounding box center [703, 372] width 931 height 25
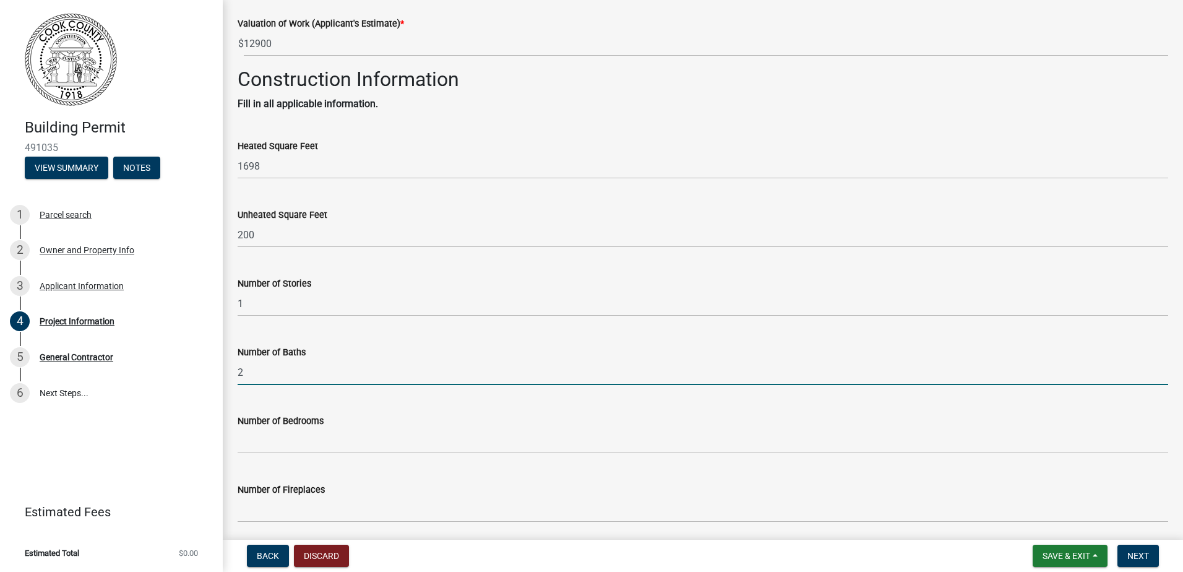
type input "2"
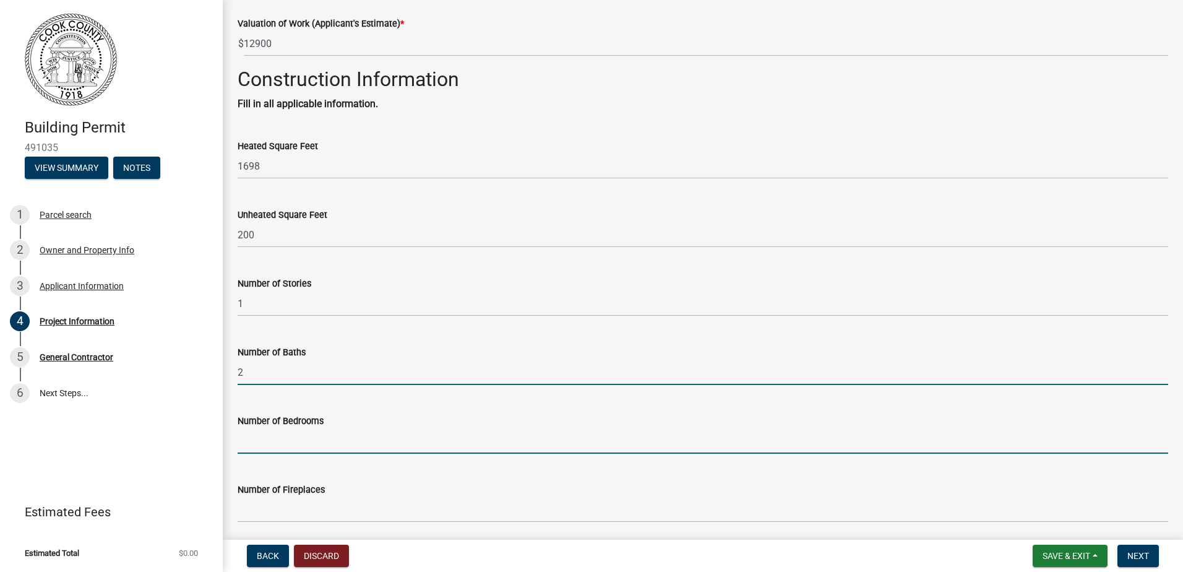
click at [267, 438] on input "text" at bounding box center [703, 440] width 931 height 25
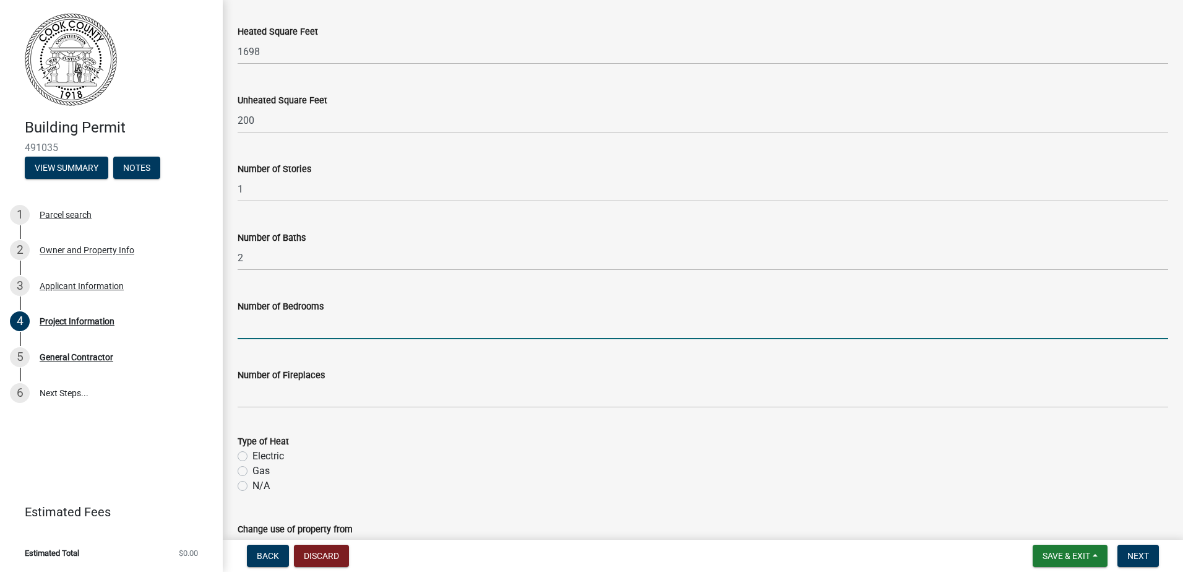
scroll to position [495, 0]
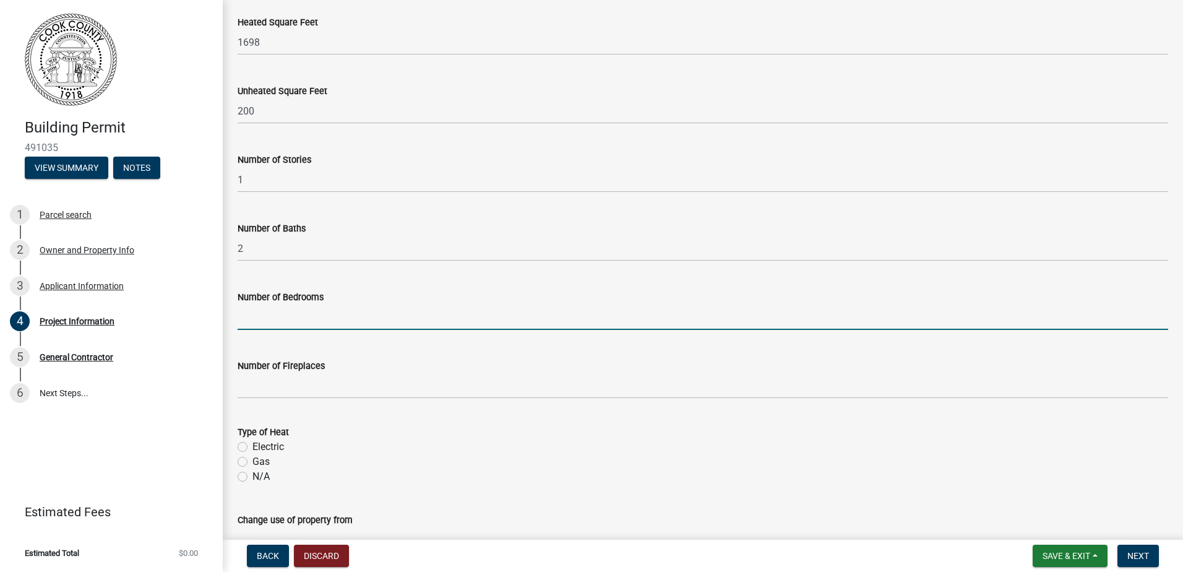
click at [253, 445] on label "Electric" at bounding box center [269, 446] width 32 height 15
click at [253, 445] on input "Electric" at bounding box center [257, 443] width 8 height 8
radio input "true"
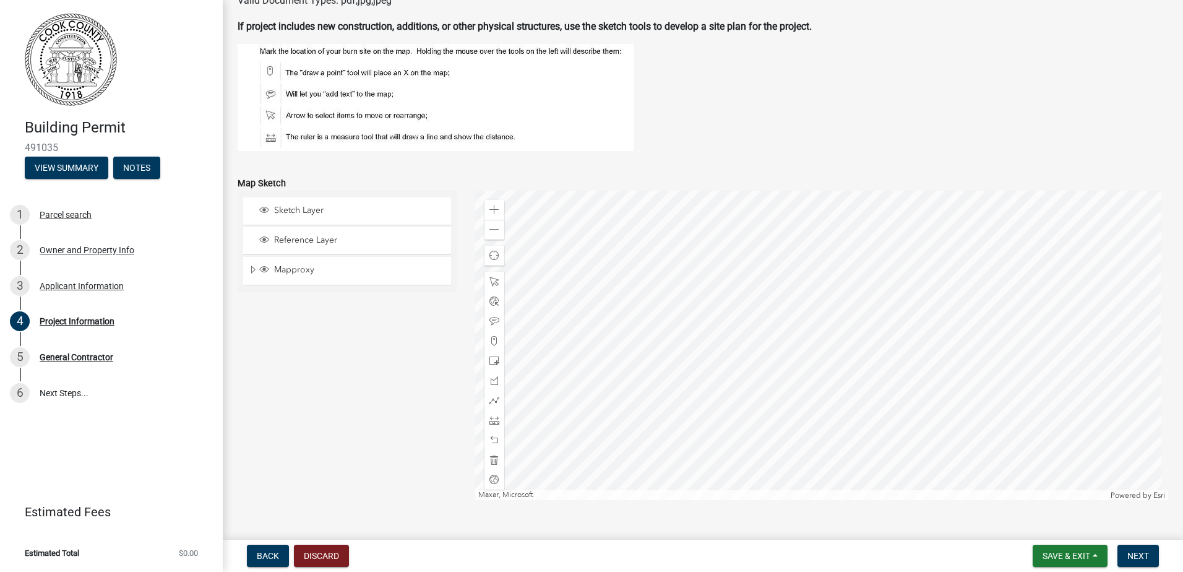
scroll to position [1222, 0]
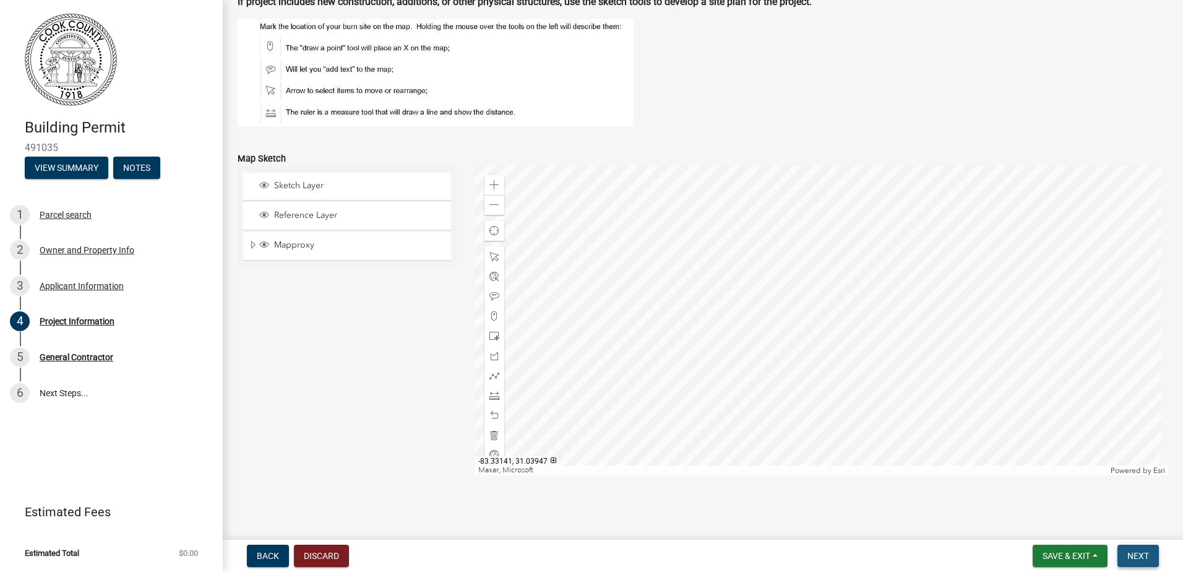
click at [1145, 555] on span "Next" at bounding box center [1139, 556] width 22 height 10
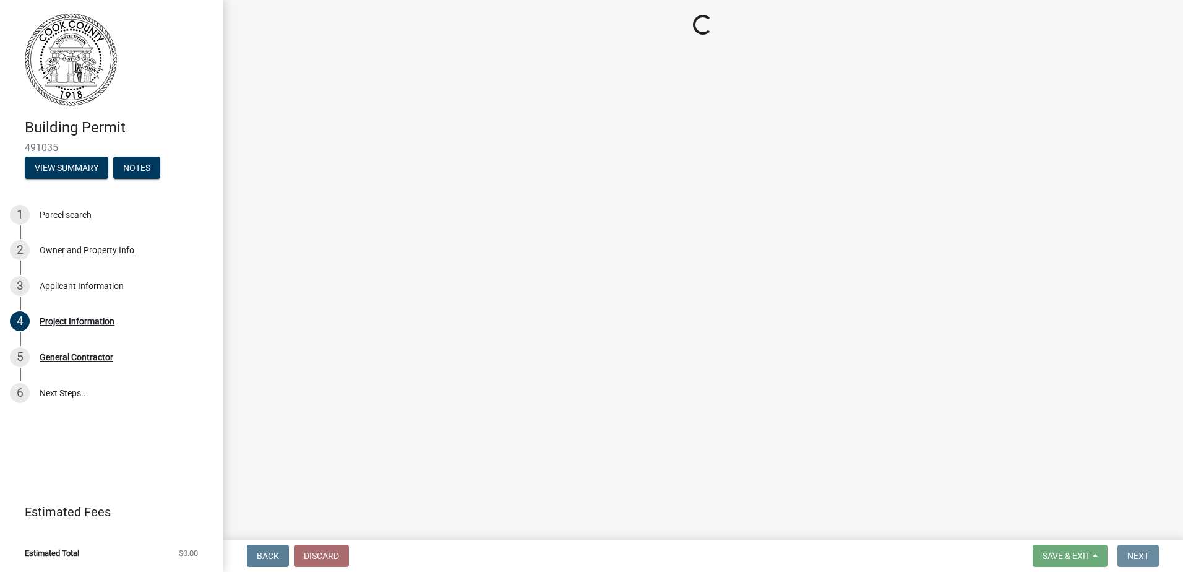
scroll to position [0, 0]
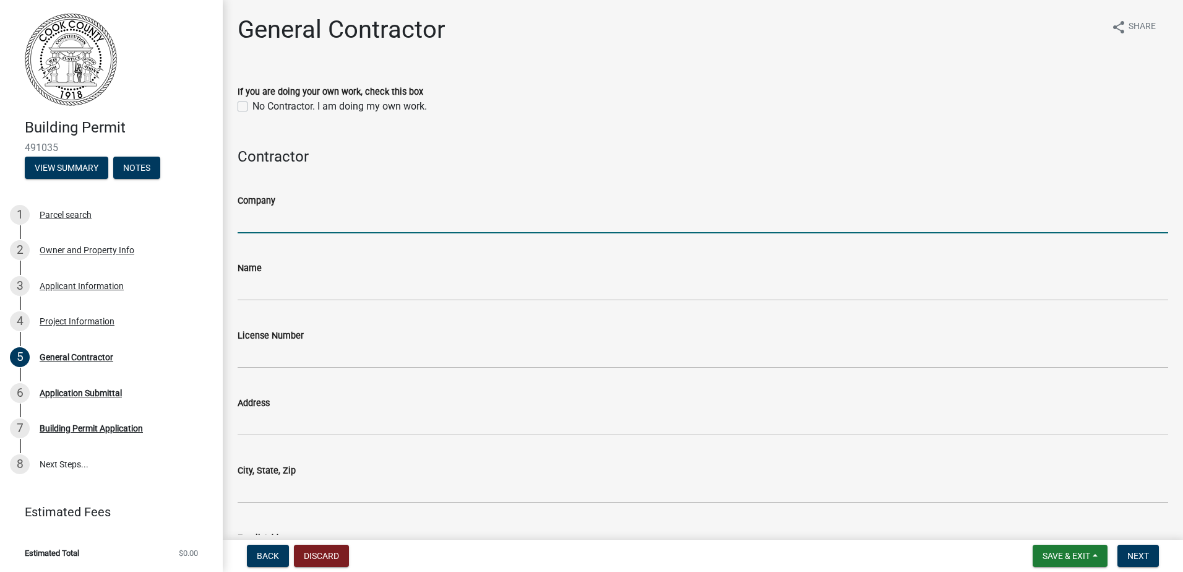
click at [275, 227] on input "Company" at bounding box center [703, 220] width 931 height 25
type input "J & J Roofing and Construction"
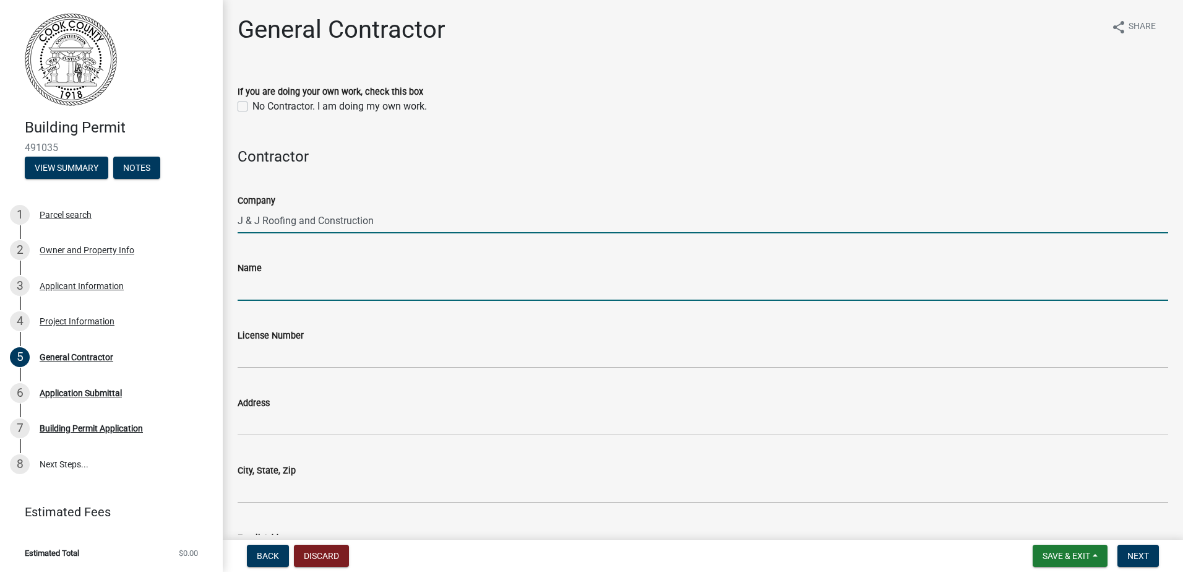
type input "[PERSON_NAME]"
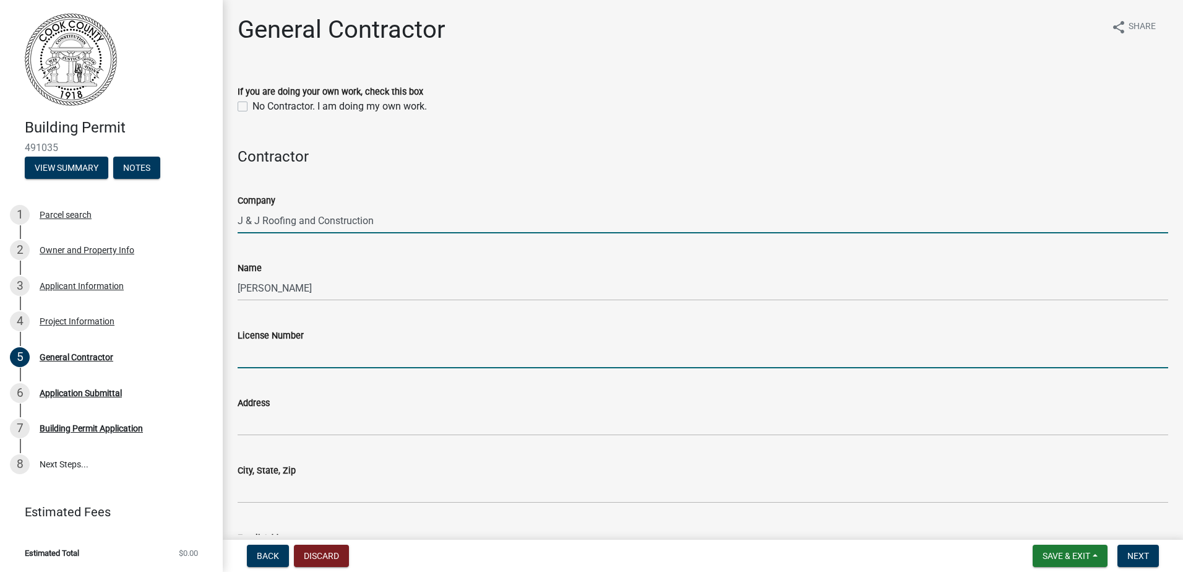
type input "238160"
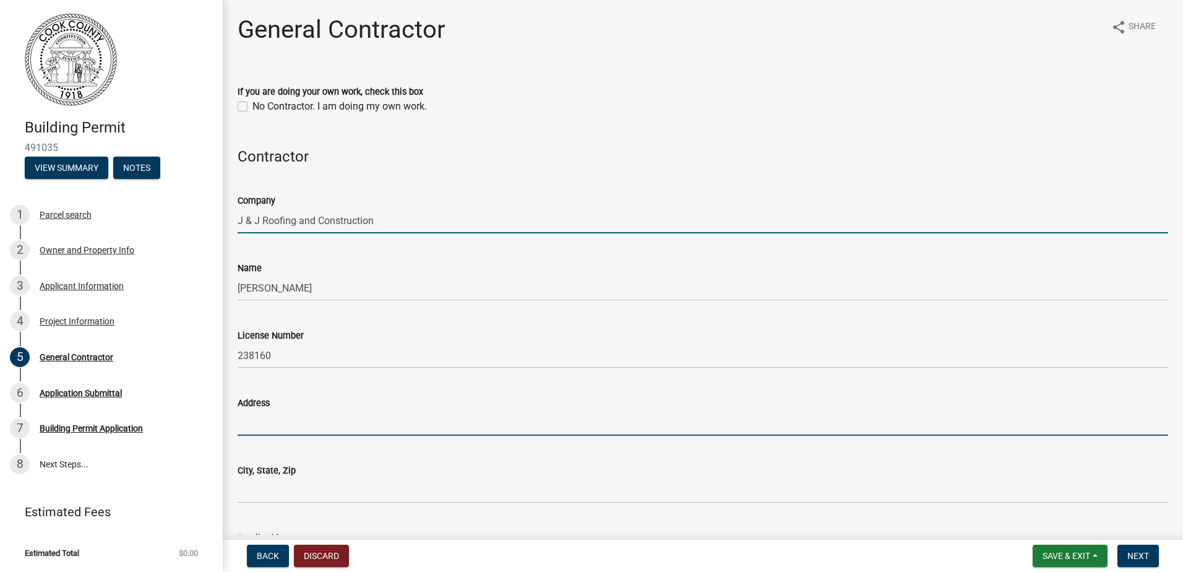
type input "[STREET_ADDRESS]"
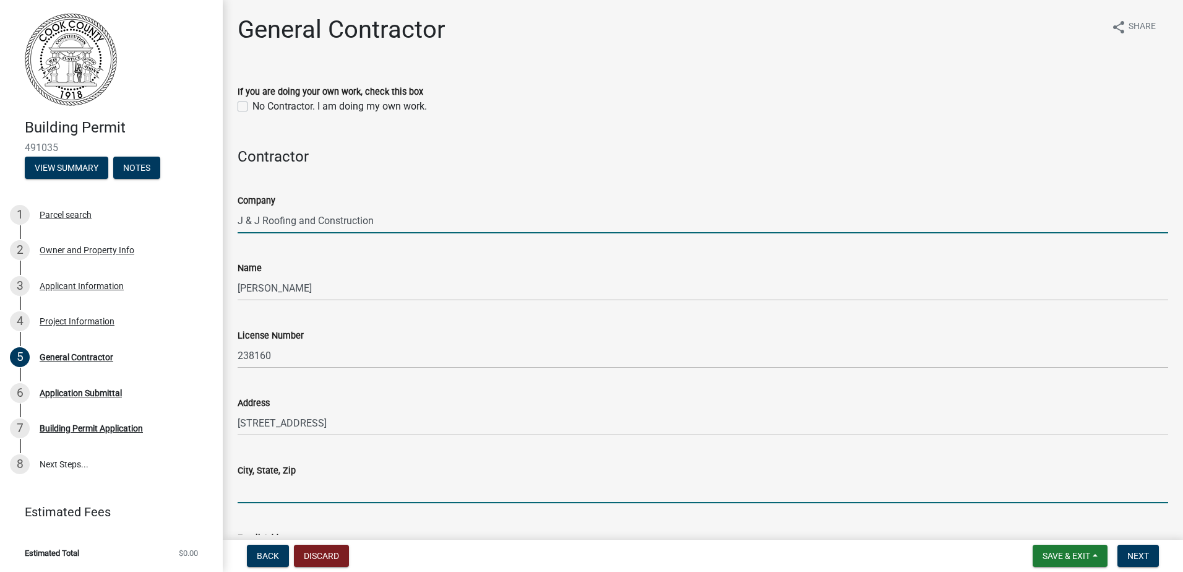
type input "[PERSON_NAME]"
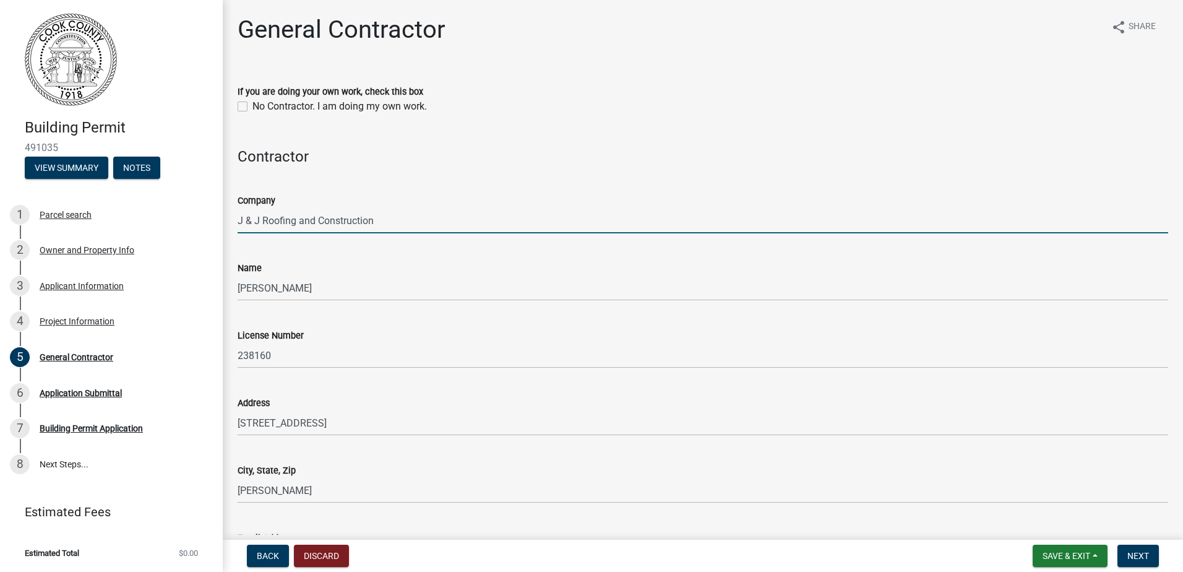
type input "[EMAIL_ADDRESS][DOMAIN_NAME]"
type input "2294561156"
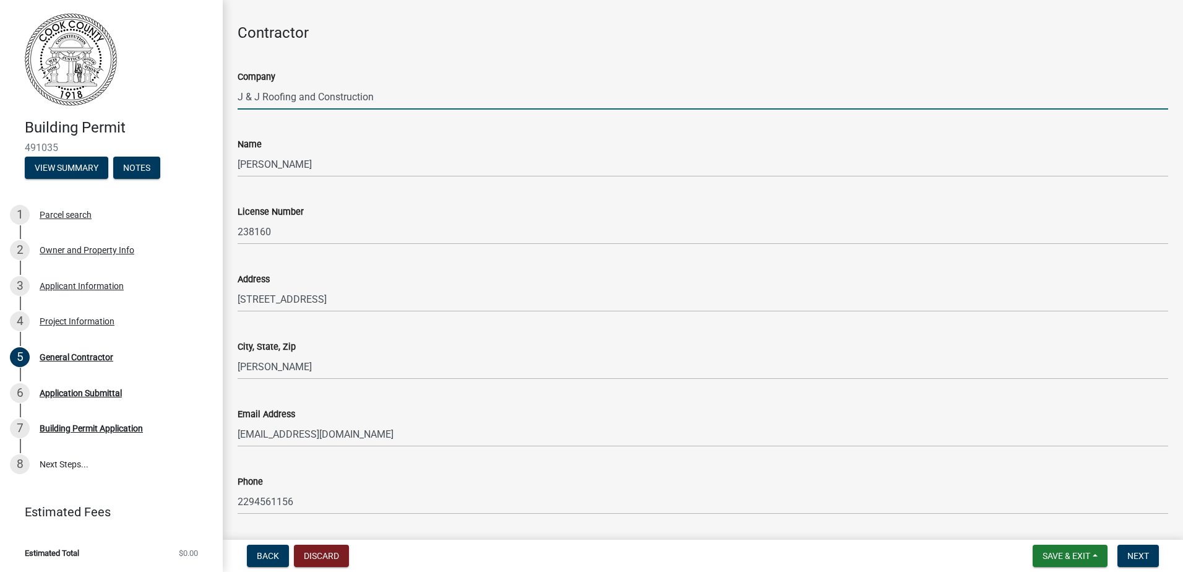
scroll to position [162, 0]
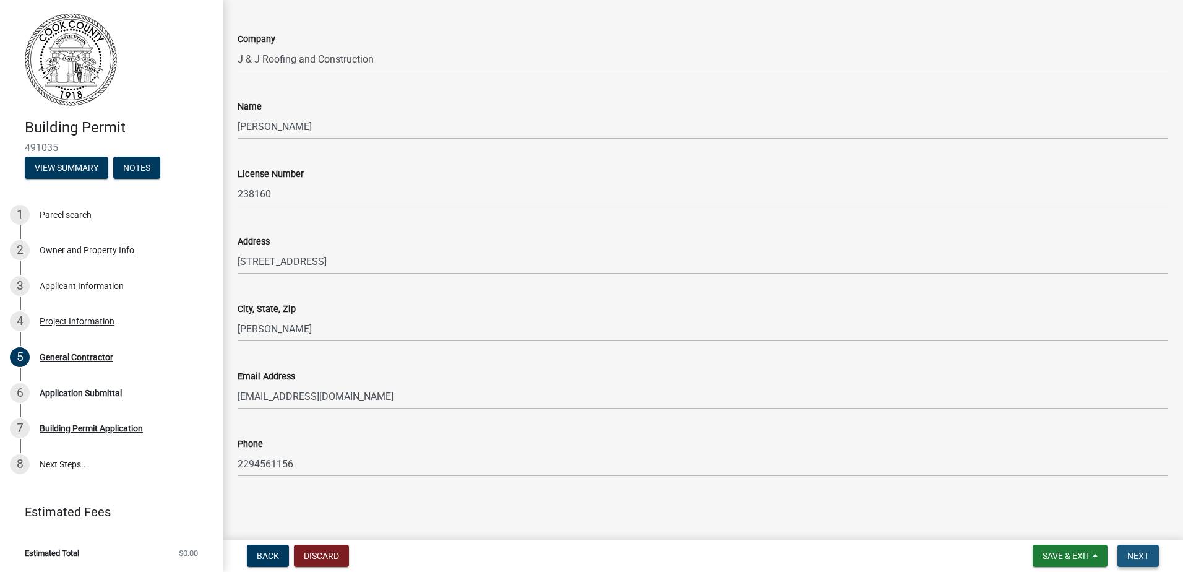
click at [1142, 555] on span "Next" at bounding box center [1139, 556] width 22 height 10
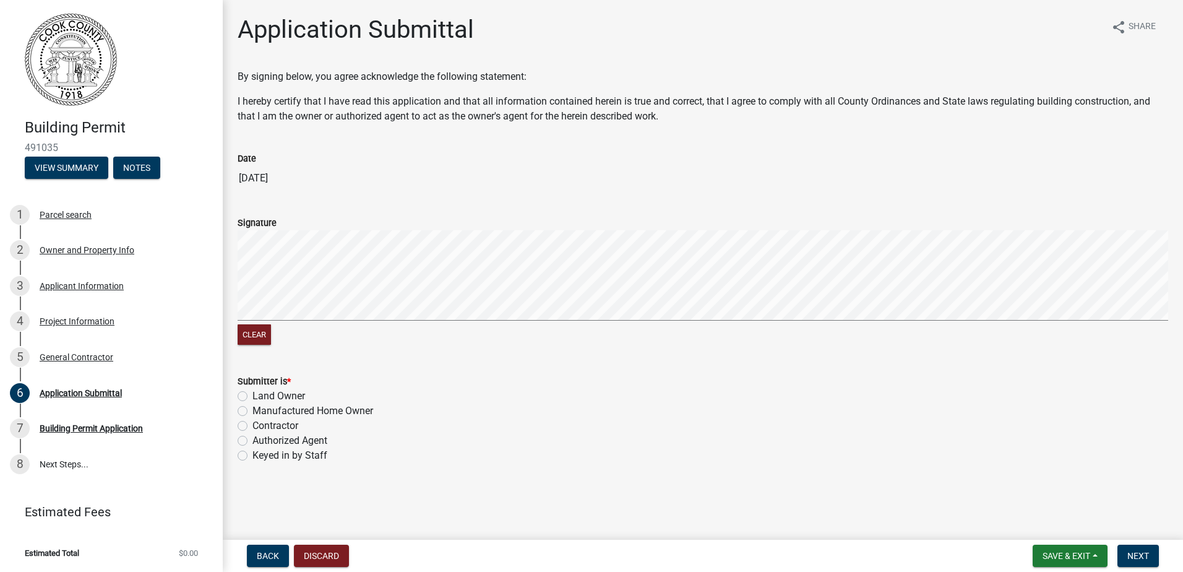
click at [253, 427] on label "Contractor" at bounding box center [276, 425] width 46 height 15
click at [253, 426] on input "Contractor" at bounding box center [257, 422] width 8 height 8
radio input "true"
click at [1151, 147] on wm-data-entity-input-list "By signing below, you agree acknowledge the following statement: I hereby certi…" at bounding box center [703, 271] width 931 height 405
click at [1141, 547] on button "Next" at bounding box center [1138, 556] width 41 height 22
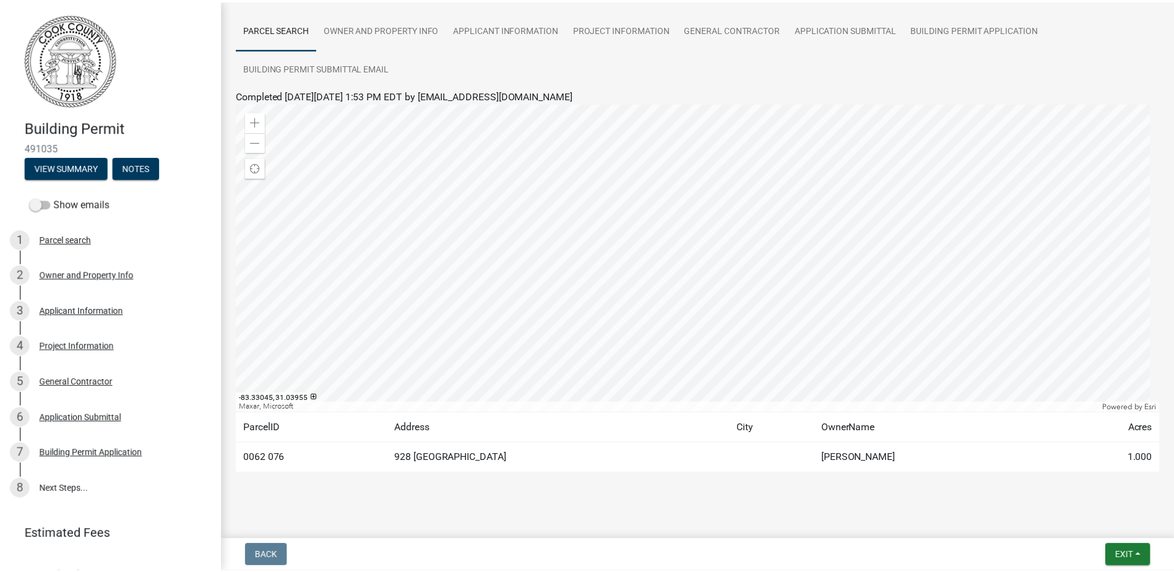
scroll to position [95, 0]
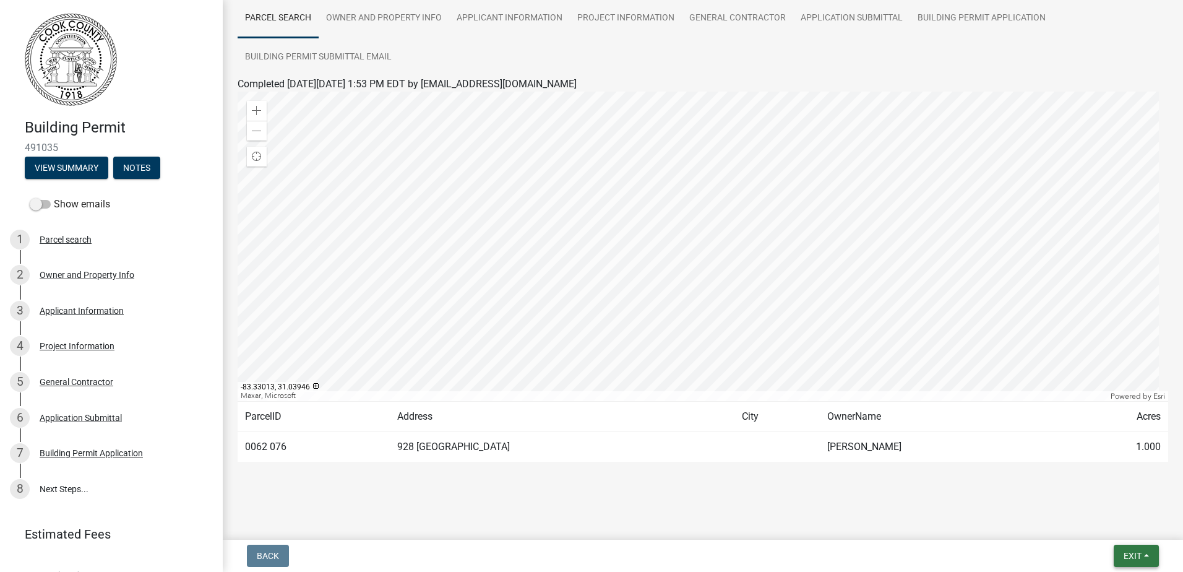
click at [1124, 555] on span "Exit" at bounding box center [1133, 556] width 18 height 10
click at [1105, 522] on button "Save & Exit" at bounding box center [1109, 524] width 99 height 30
